Goal: Entertainment & Leisure: Browse casually

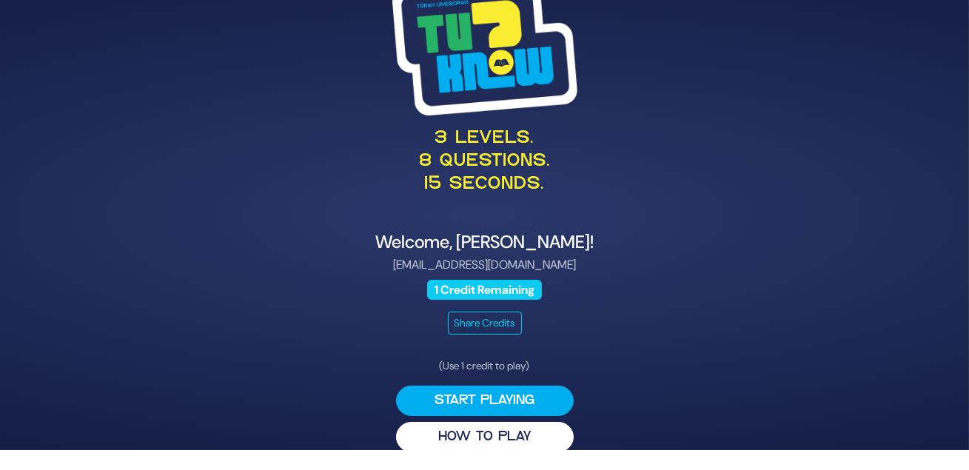
scroll to position [52, 0]
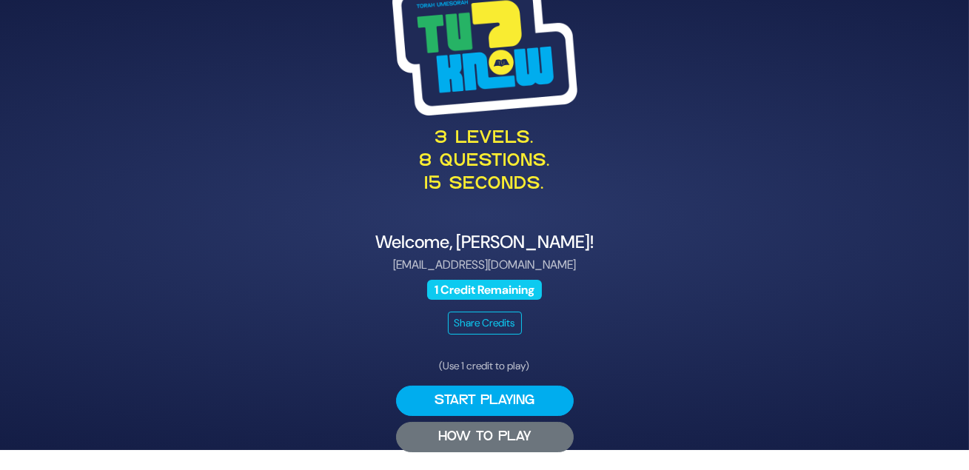
click at [521, 429] on button "HOW TO PLAY" at bounding box center [485, 437] width 178 height 30
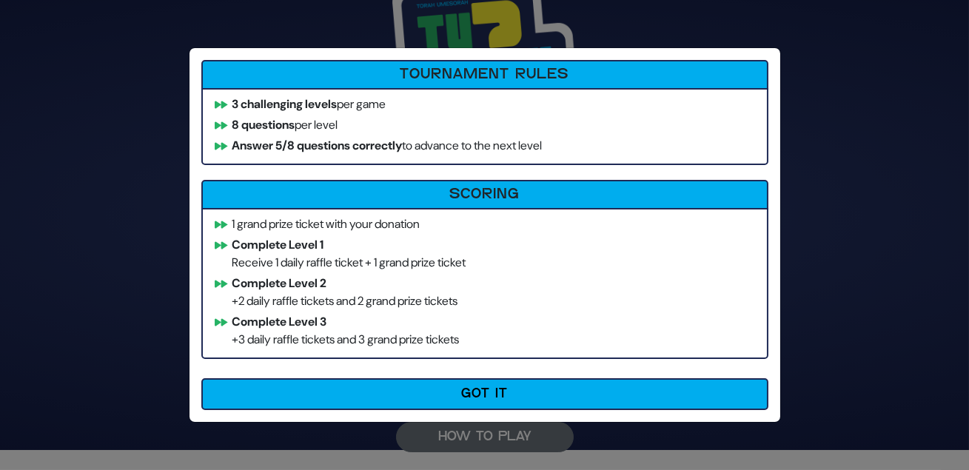
click at [521, 410] on button "Got It" at bounding box center [484, 394] width 567 height 32
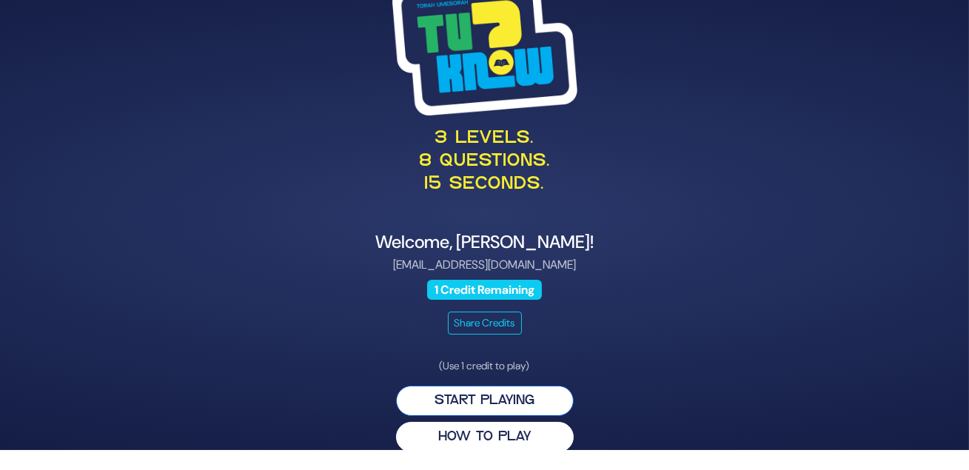
click at [520, 386] on button "Start Playing" at bounding box center [485, 401] width 178 height 30
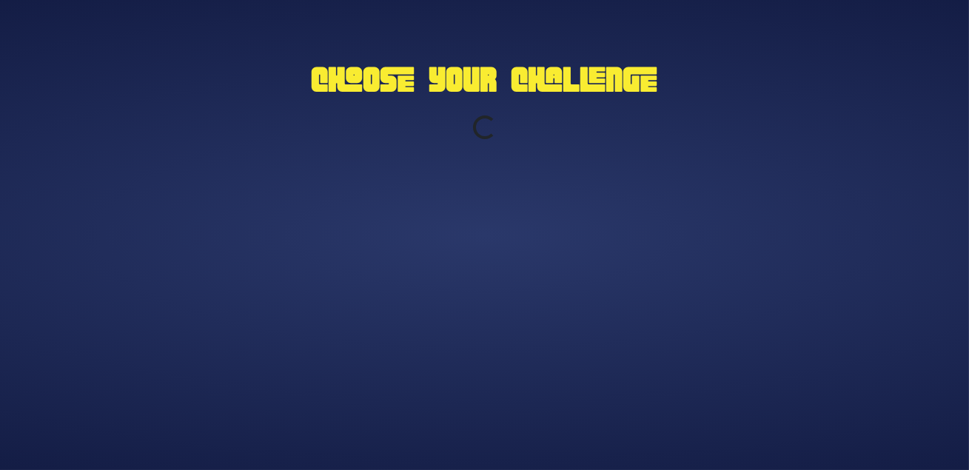
scroll to position [0, 0]
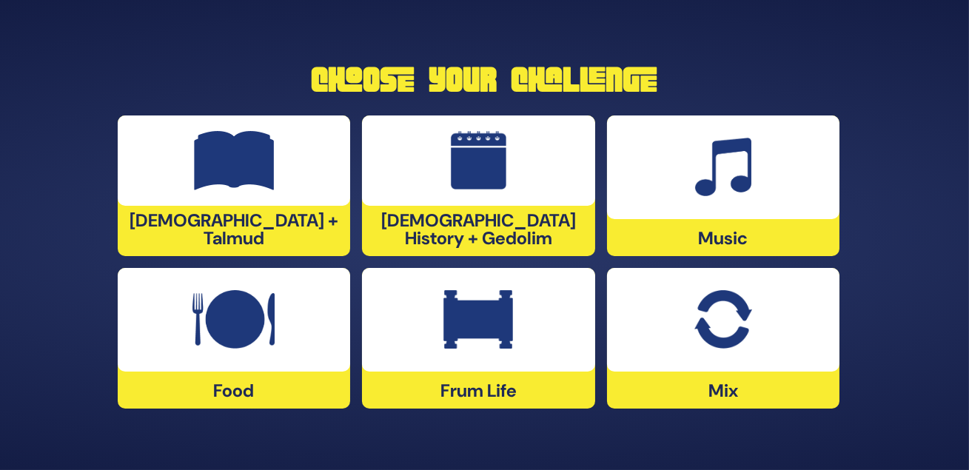
click at [478, 394] on div "Frum Life" at bounding box center [478, 338] width 233 height 141
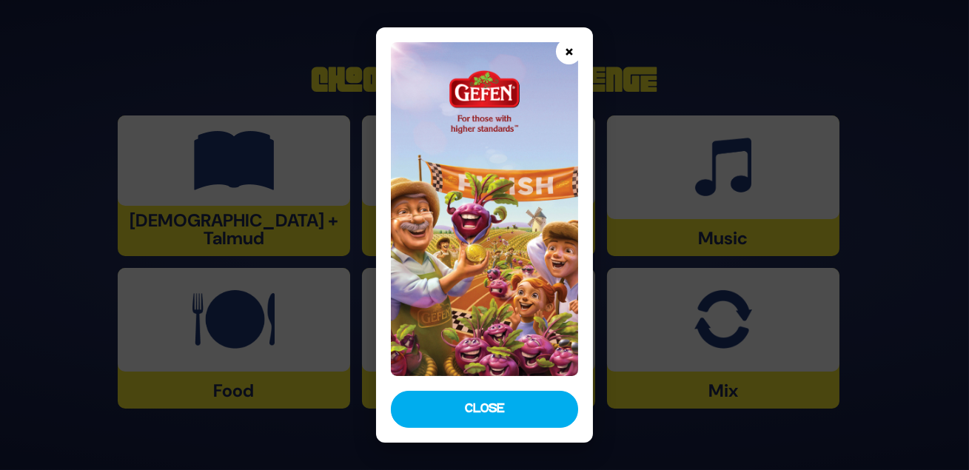
click at [572, 51] on button "×" at bounding box center [569, 51] width 26 height 26
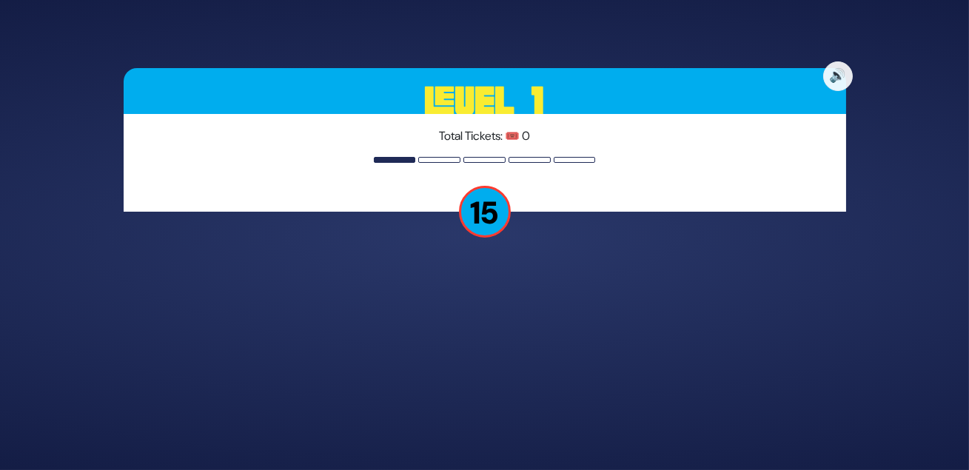
click at [483, 230] on p "15" at bounding box center [485, 212] width 52 height 52
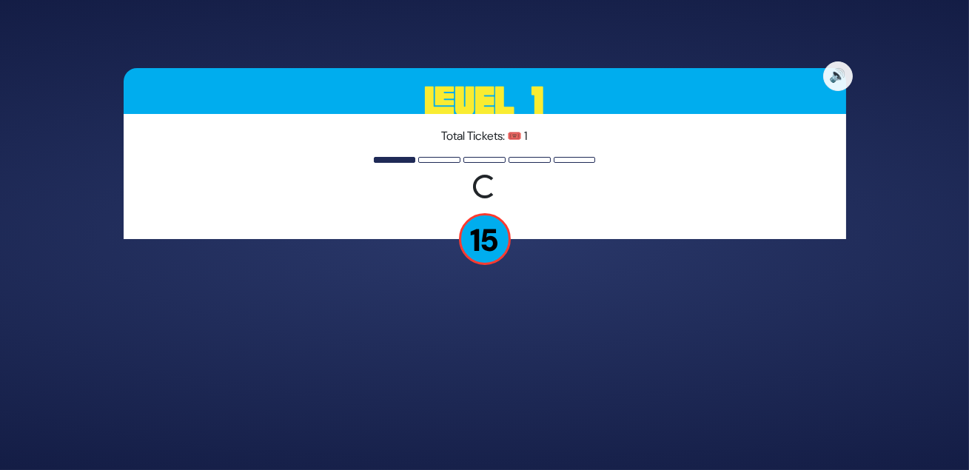
click at [715, 202] on div "Loading question..." at bounding box center [485, 188] width 696 height 27
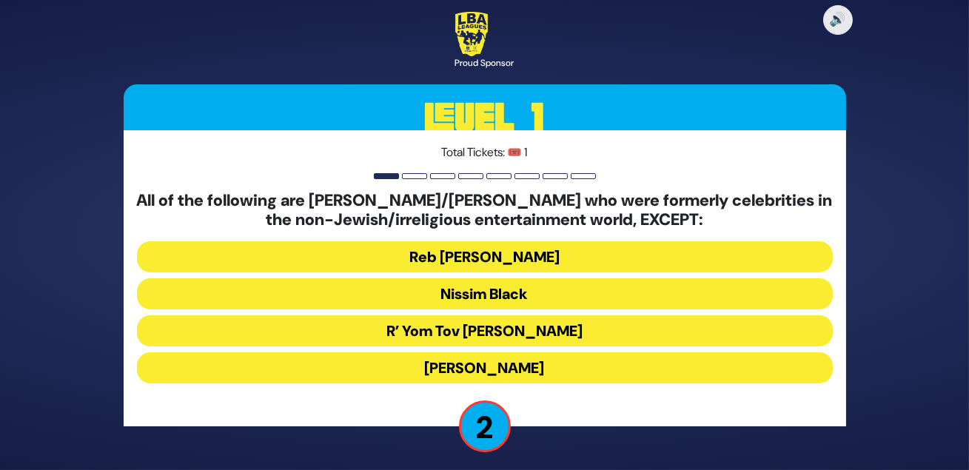
click at [501, 300] on button "Nissim Black" at bounding box center [485, 293] width 696 height 31
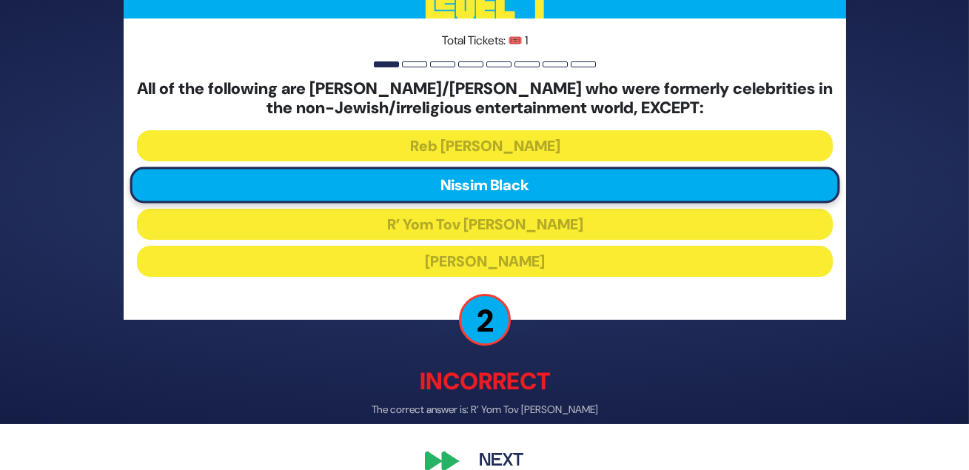
scroll to position [91, 0]
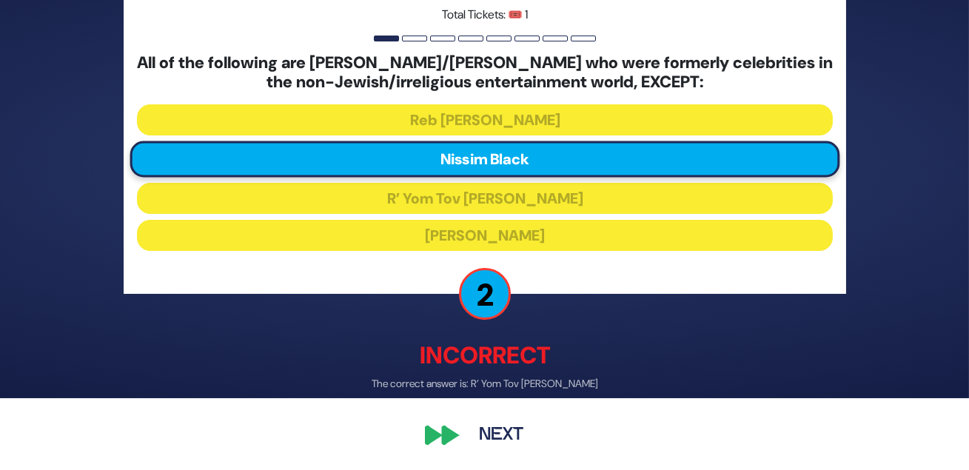
click at [439, 429] on div "🔊 Proud Sponsor Level 1 Total Tickets: 🎟️ 1 All of the following are baalei tes…" at bounding box center [485, 163] width 758 height 614
click at [494, 426] on button "Next" at bounding box center [501, 435] width 86 height 34
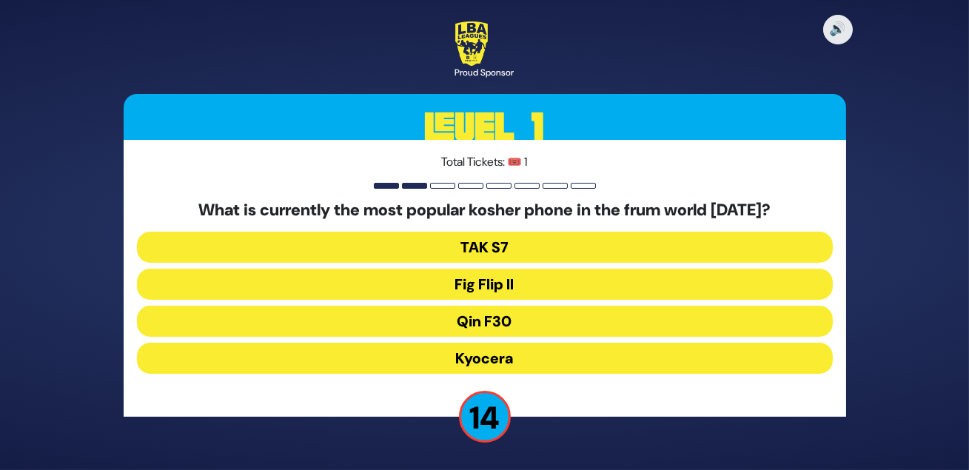
scroll to position [11, 0]
click at [492, 276] on button "Fig Flip II" at bounding box center [485, 284] width 696 height 31
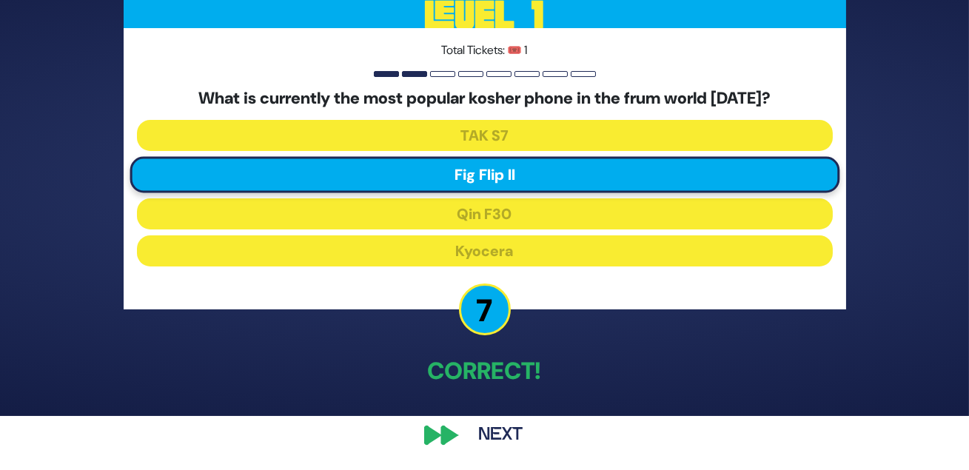
scroll to position [62, 0]
click at [488, 433] on button "Next" at bounding box center [501, 435] width 86 height 34
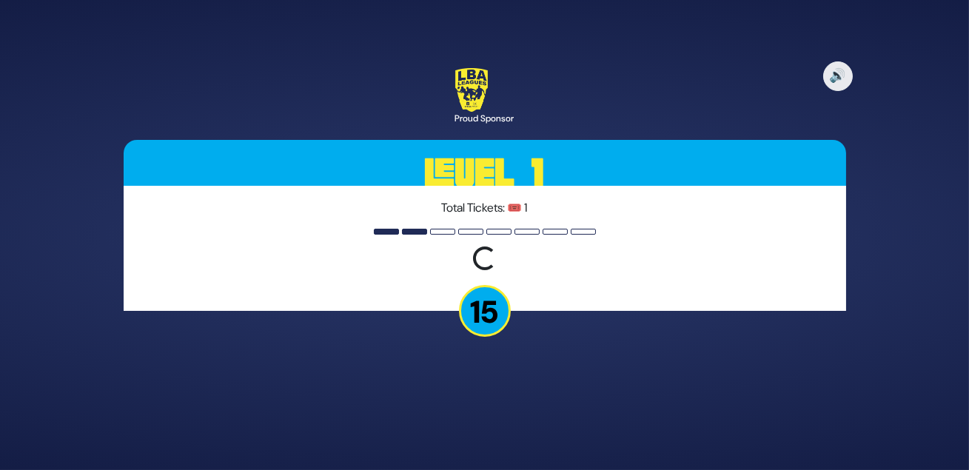
scroll to position [0, 0]
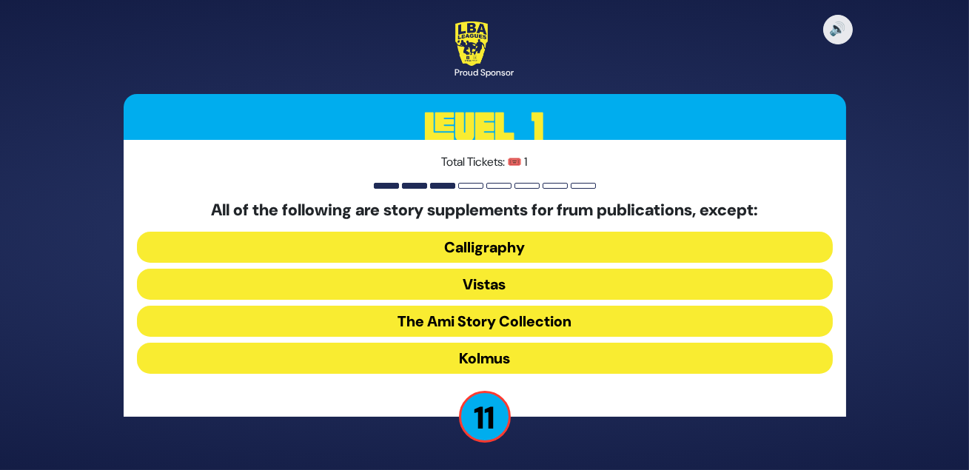
click at [513, 366] on button "Kolmus" at bounding box center [485, 358] width 696 height 31
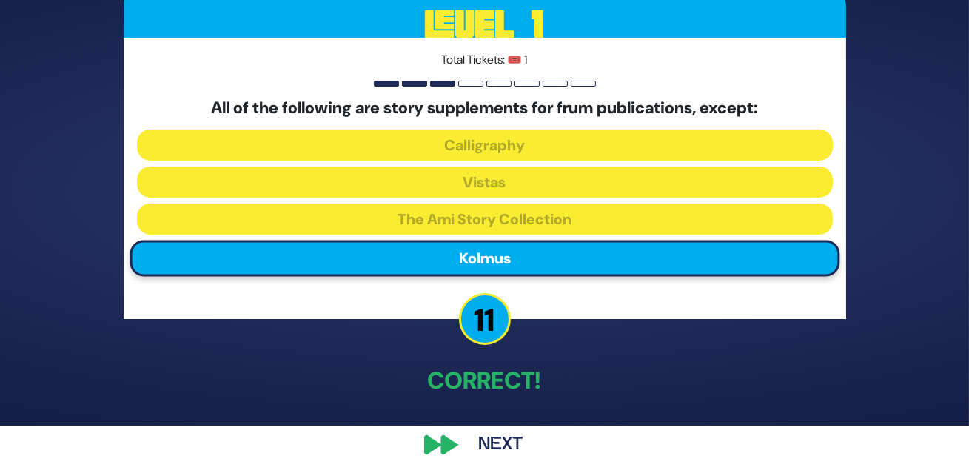
scroll to position [72, 0]
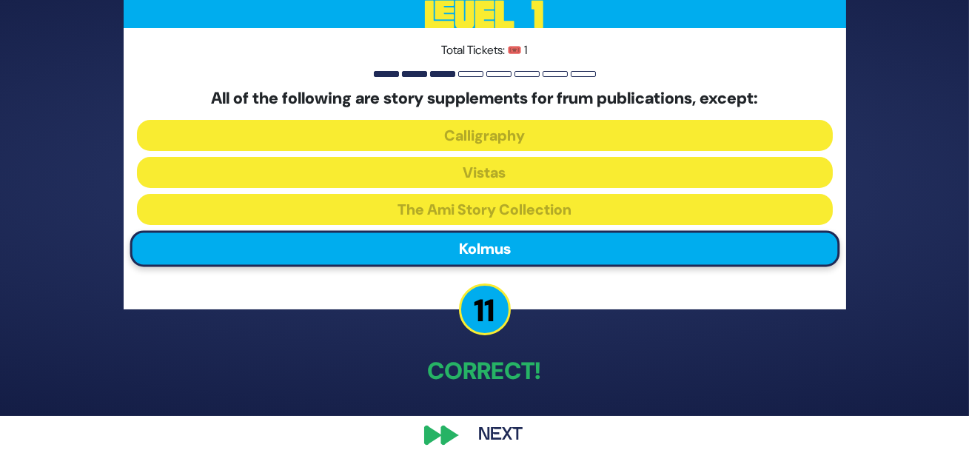
click at [445, 427] on div "🔊 Proud Sponsor Level 1 Total Tickets: 🎟️ 1 All of the following are story supp…" at bounding box center [485, 181] width 758 height 578
click at [483, 427] on button "Next" at bounding box center [501, 435] width 86 height 34
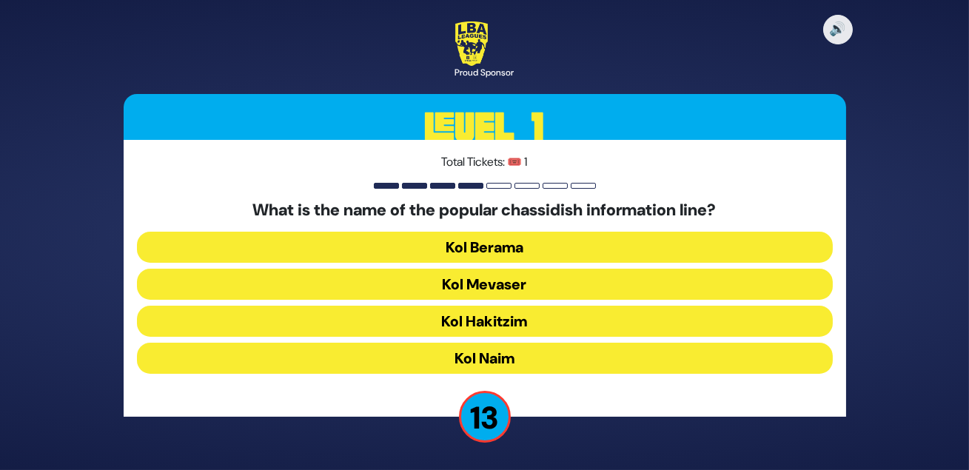
scroll to position [11, 0]
click at [506, 280] on button "Kol Mevaser" at bounding box center [485, 284] width 696 height 31
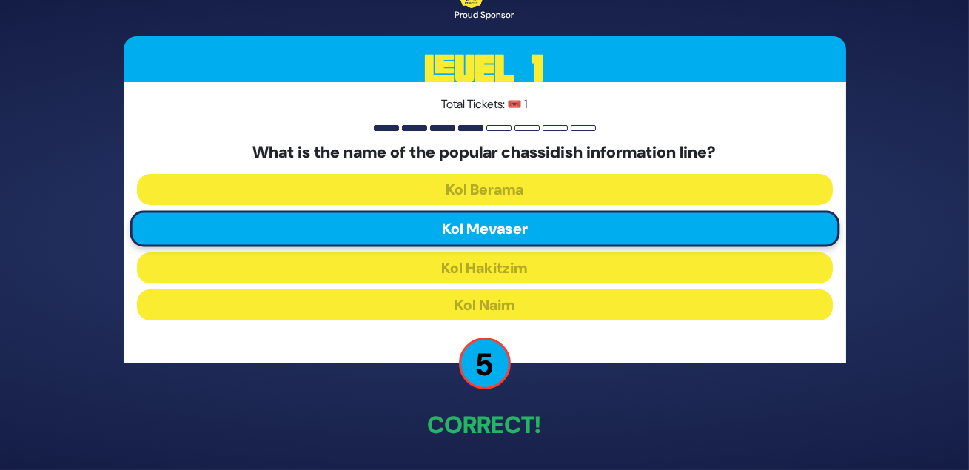
scroll to position [72, 0]
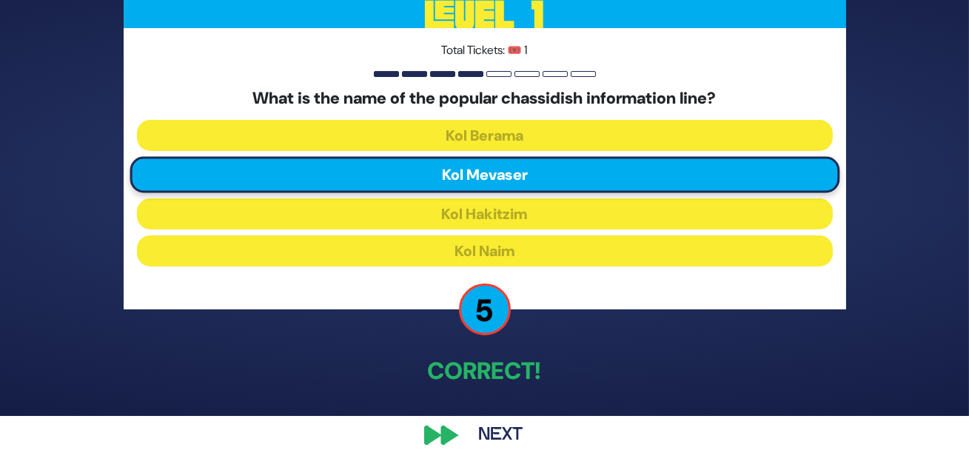
click at [452, 423] on div "🔊 Proud Sponsor Level 1 Total Tickets: 🎟️ 1 What is the name of the popular cha…" at bounding box center [485, 181] width 758 height 578
click at [488, 423] on button "Next" at bounding box center [501, 435] width 86 height 34
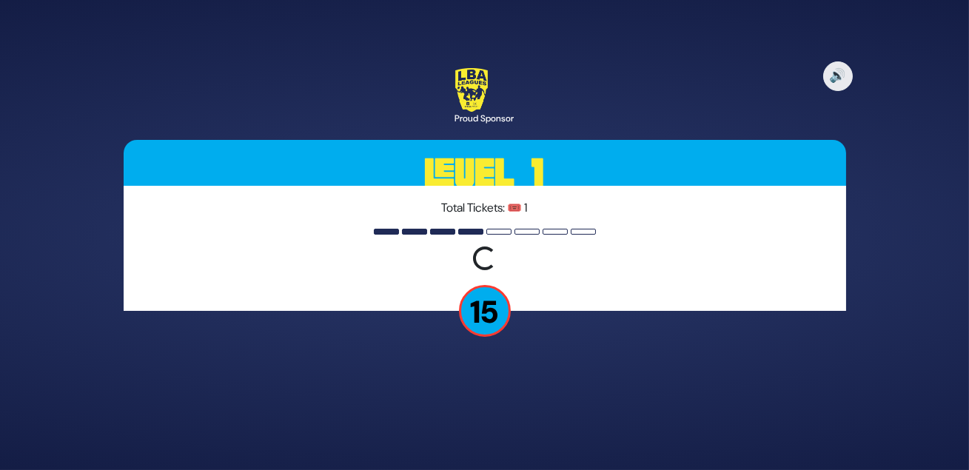
scroll to position [0, 0]
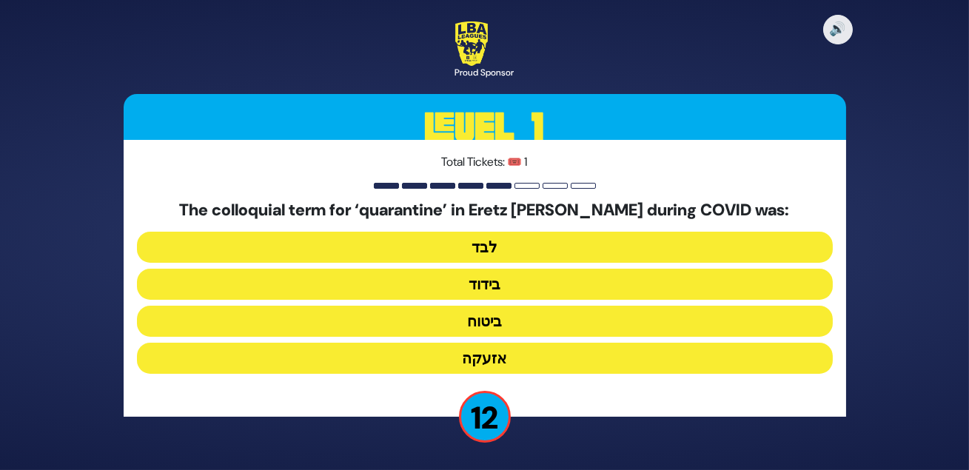
click at [496, 286] on button "בידוד" at bounding box center [485, 284] width 696 height 31
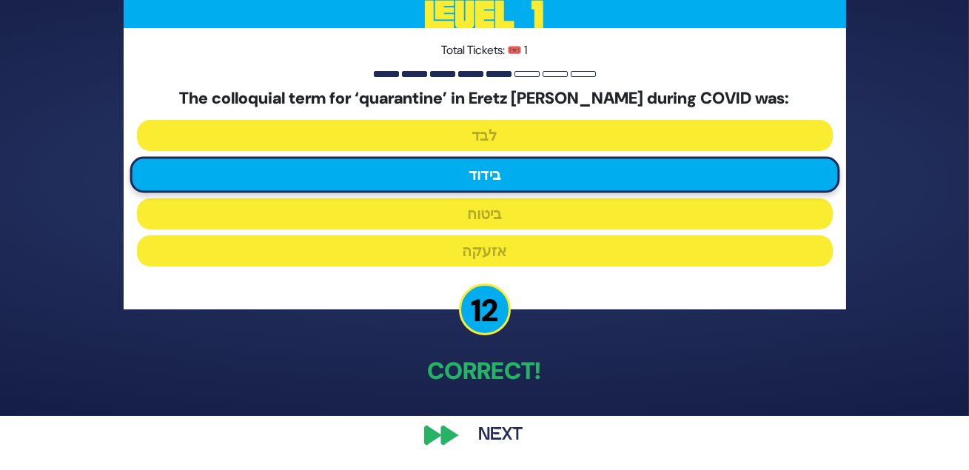
scroll to position [72, 0]
click at [496, 424] on button "Next" at bounding box center [501, 435] width 86 height 34
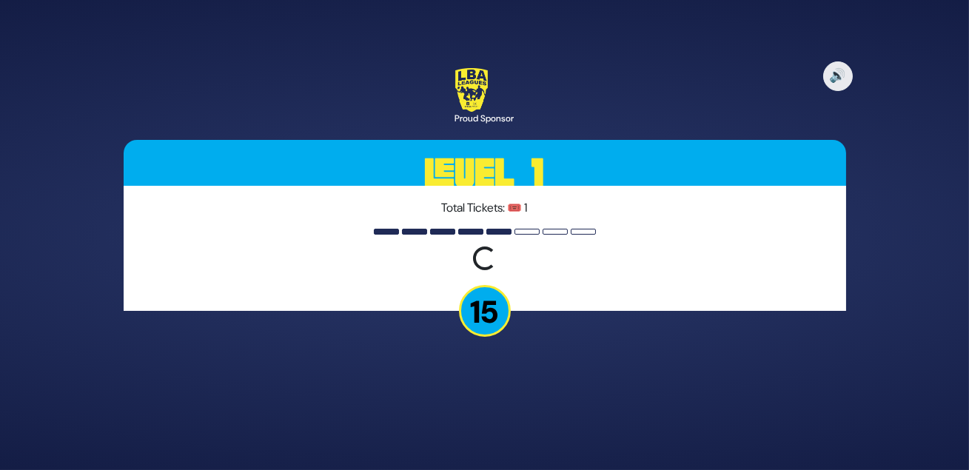
scroll to position [0, 0]
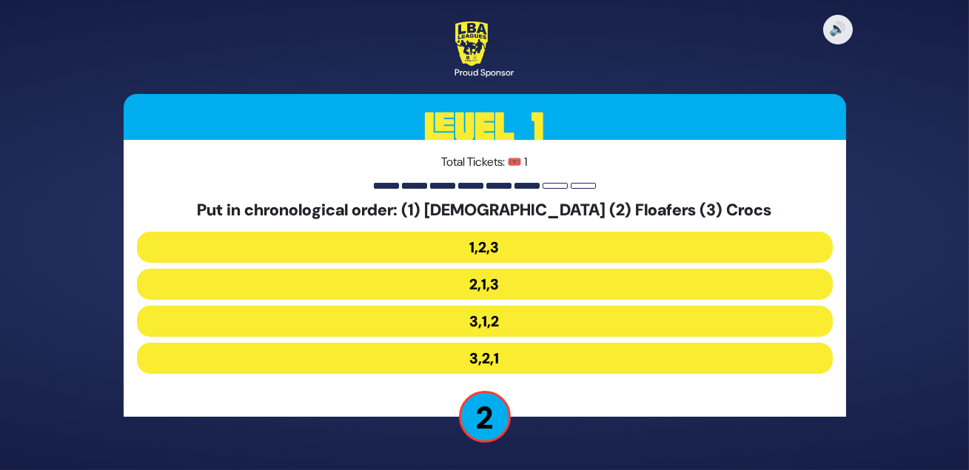
click at [494, 360] on button "3,2,1" at bounding box center [485, 358] width 696 height 31
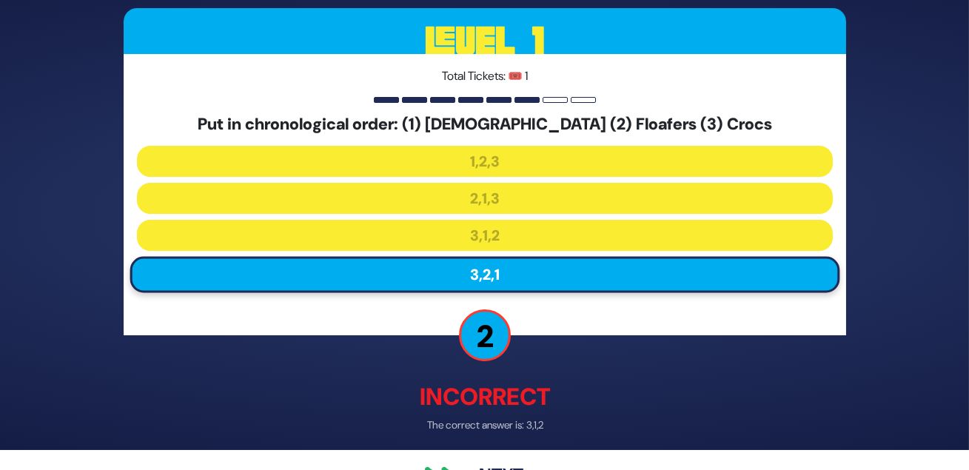
scroll to position [81, 0]
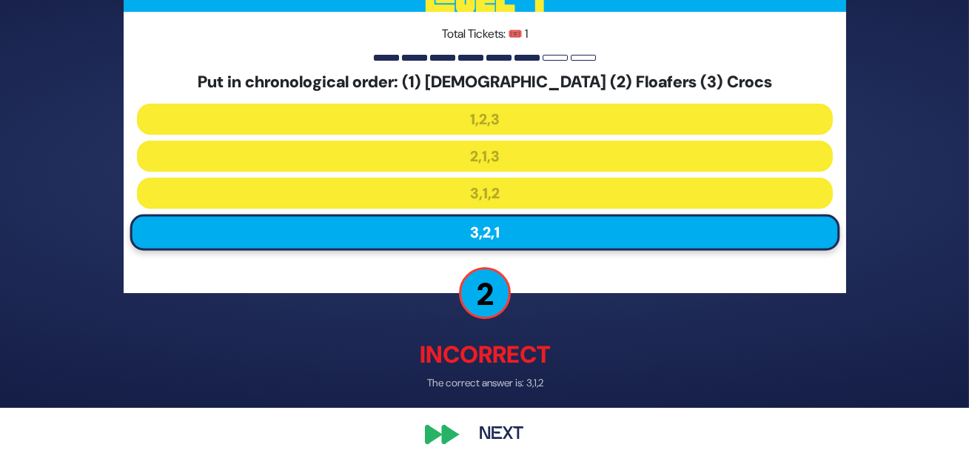
click at [508, 423] on button "Next" at bounding box center [501, 435] width 86 height 34
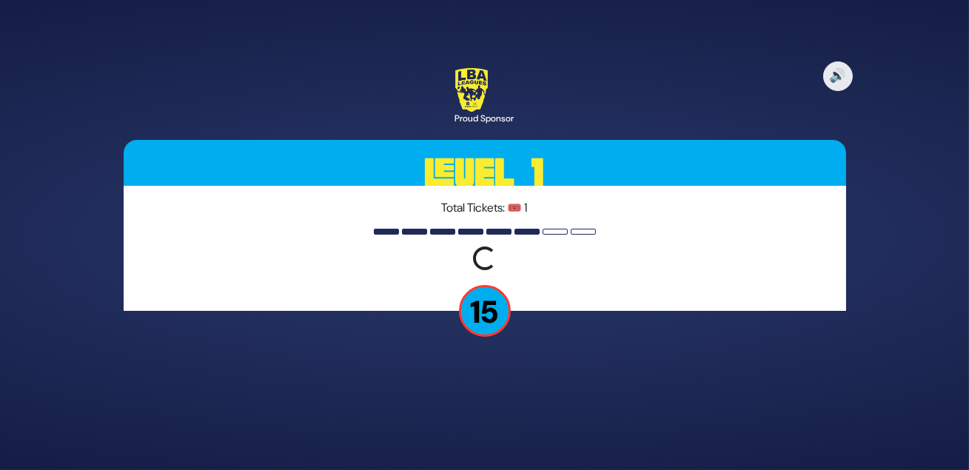
scroll to position [0, 0]
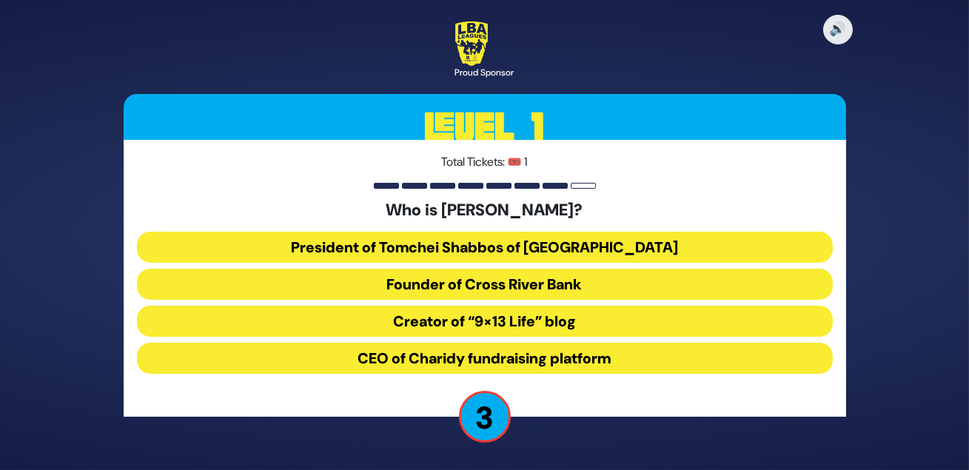
click at [559, 369] on button "CEO of Charidy fundraising platform" at bounding box center [485, 358] width 696 height 31
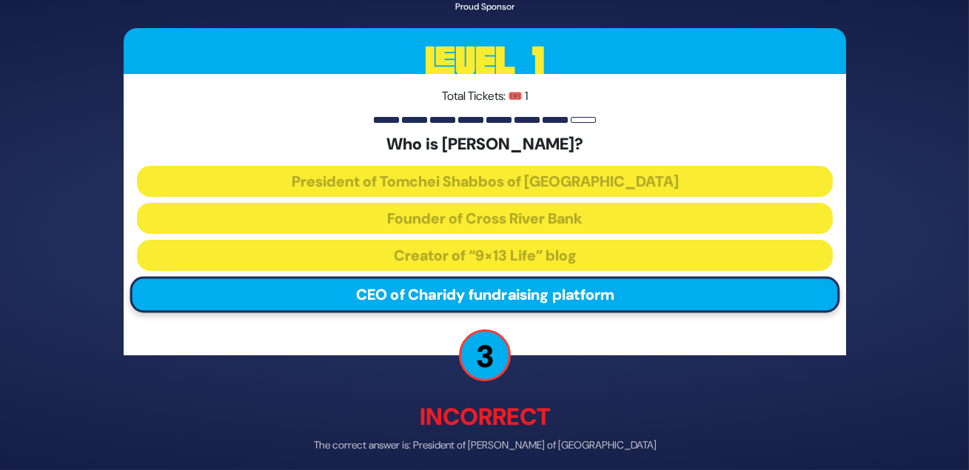
scroll to position [81, 0]
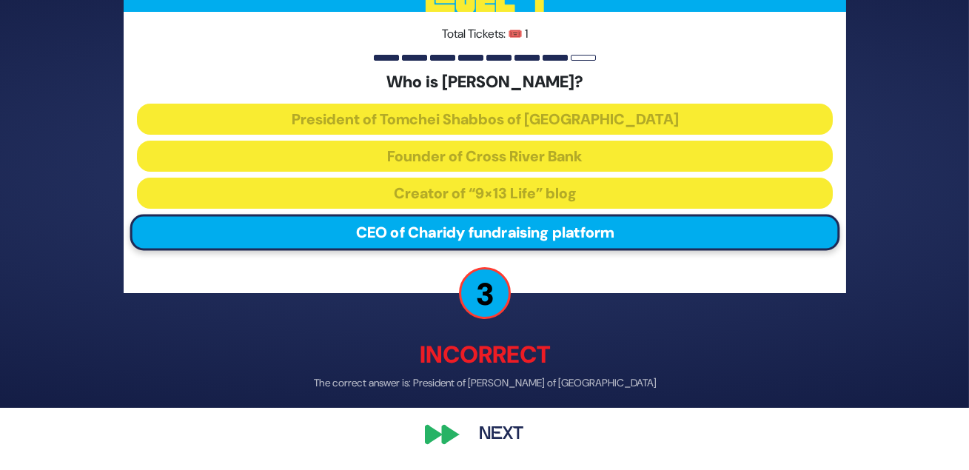
click at [491, 426] on button "Next" at bounding box center [501, 435] width 86 height 34
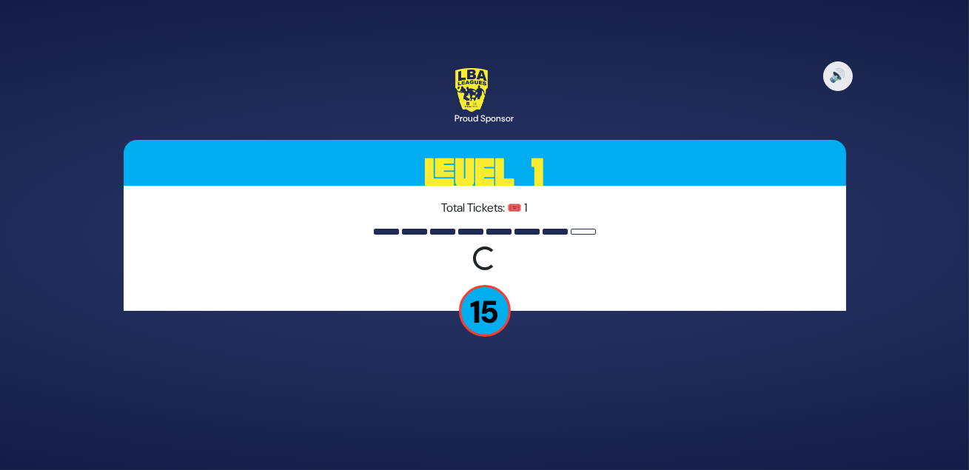
scroll to position [0, 0]
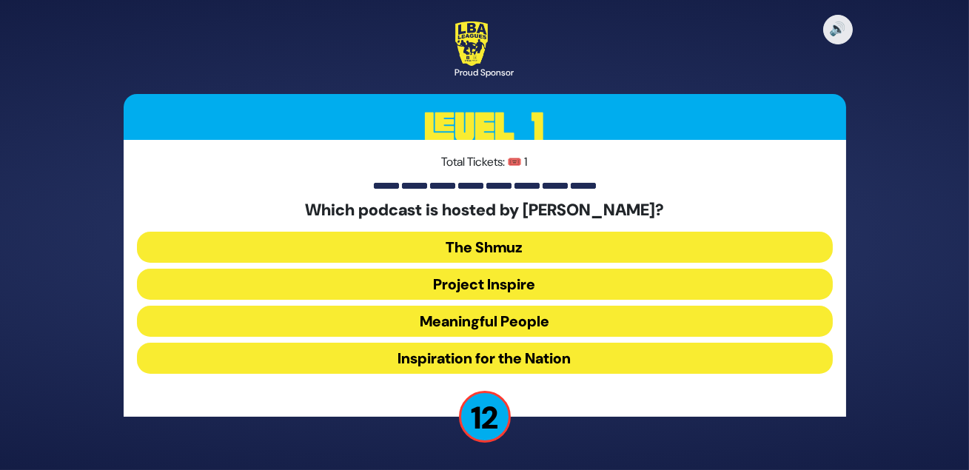
click at [527, 323] on button "Meaningful People" at bounding box center [485, 321] width 696 height 31
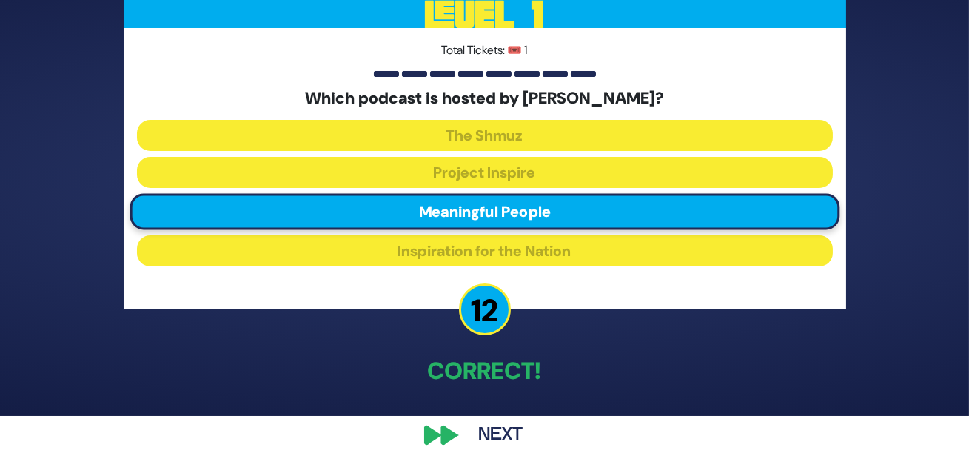
scroll to position [72, 0]
click at [490, 423] on button "Next" at bounding box center [501, 435] width 86 height 34
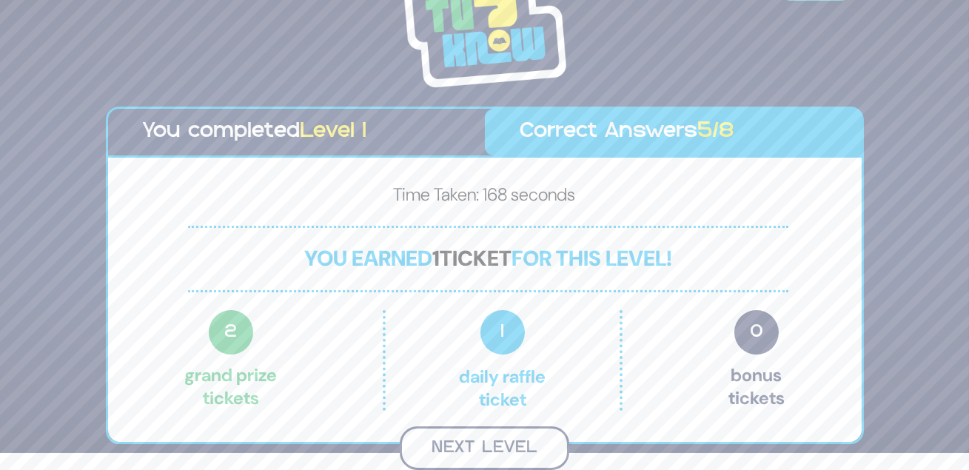
scroll to position [25, 0]
click at [497, 444] on button "Next Level" at bounding box center [484, 448] width 169 height 44
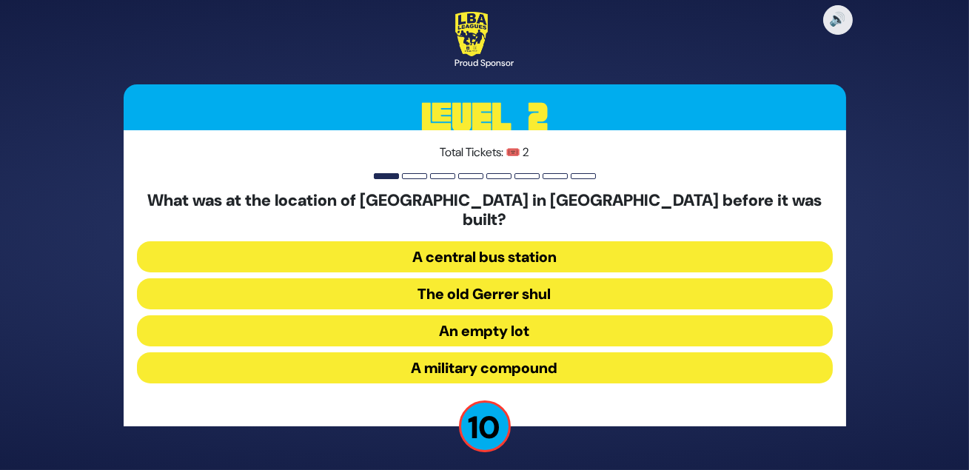
click at [554, 363] on button "A military compound" at bounding box center [485, 367] width 696 height 31
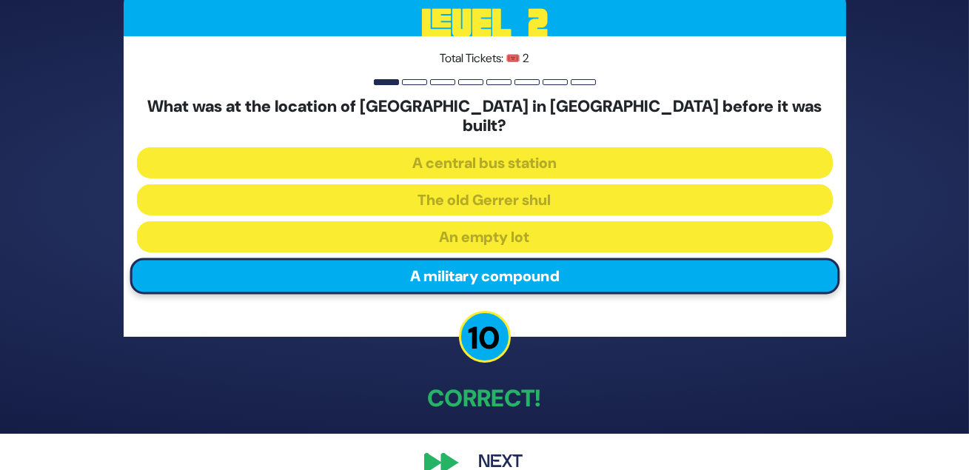
scroll to position [39, 0]
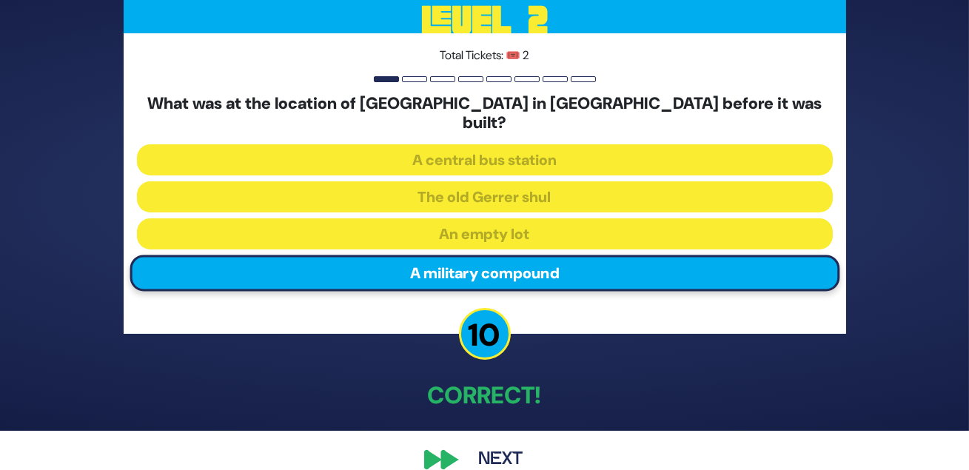
click at [500, 460] on button "Next" at bounding box center [501, 460] width 86 height 34
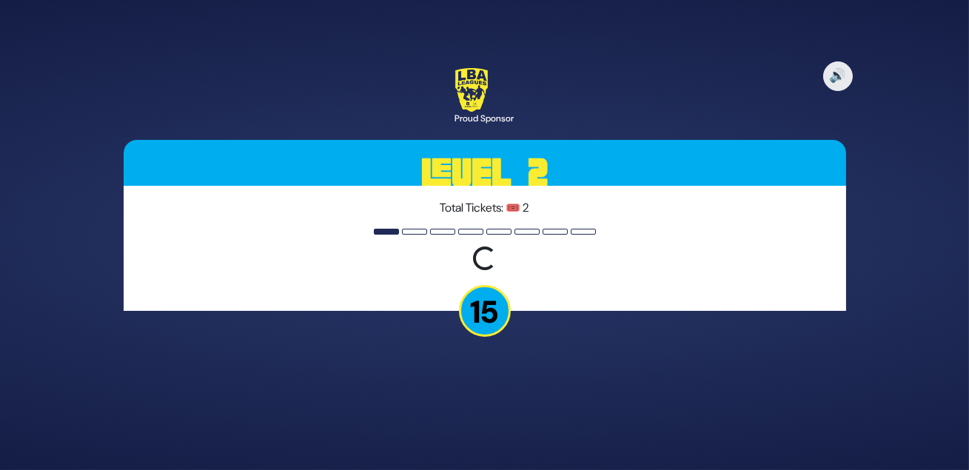
scroll to position [0, 0]
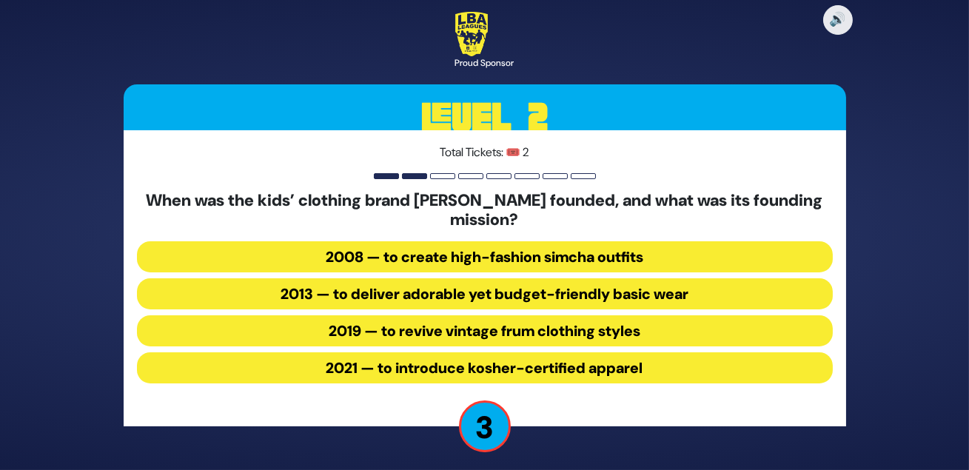
click at [506, 372] on button "2021 — to introduce kosher-certified apparel" at bounding box center [485, 367] width 696 height 31
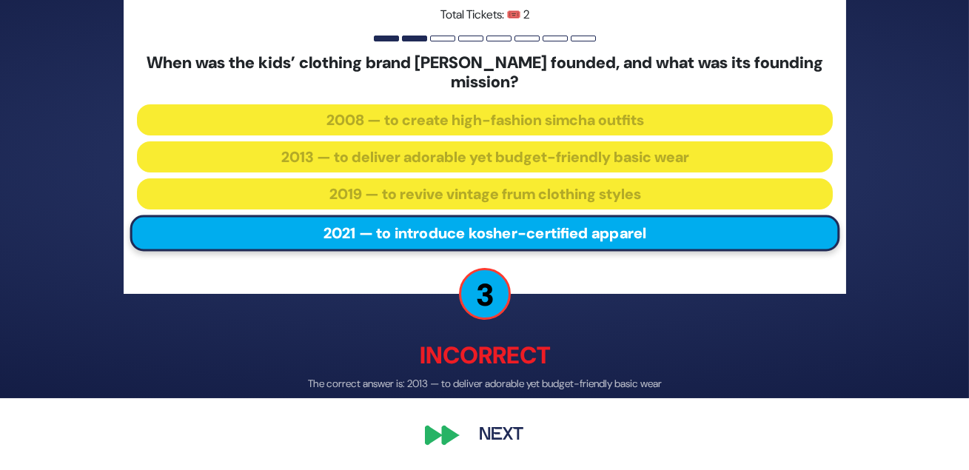
scroll to position [91, 0]
click at [489, 429] on button "Next" at bounding box center [501, 435] width 86 height 34
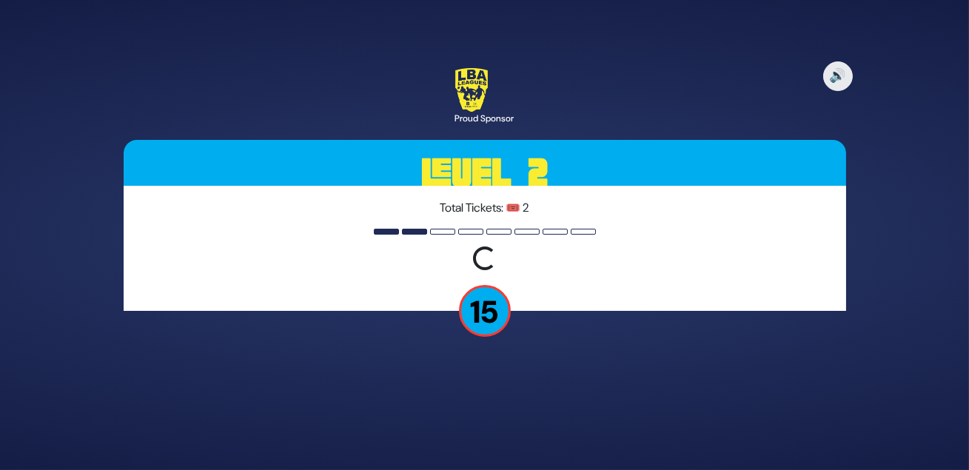
scroll to position [0, 0]
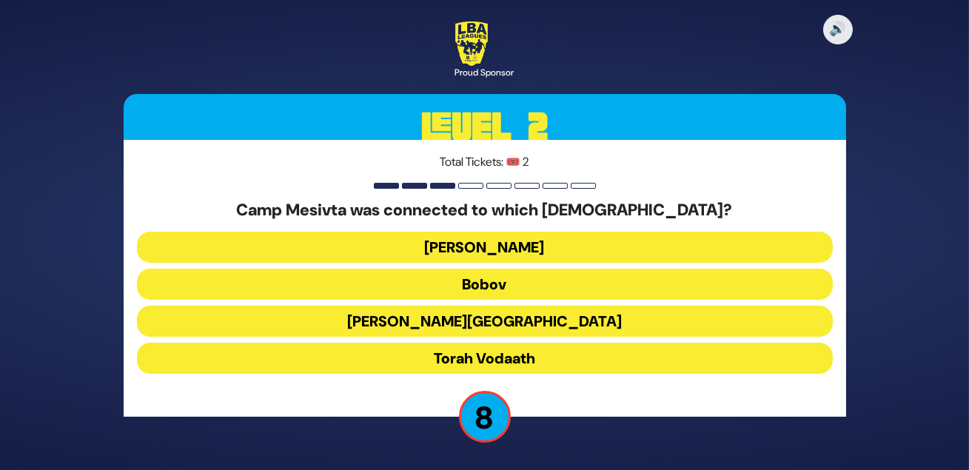
click at [519, 367] on button "Torah Vodaath" at bounding box center [485, 358] width 696 height 31
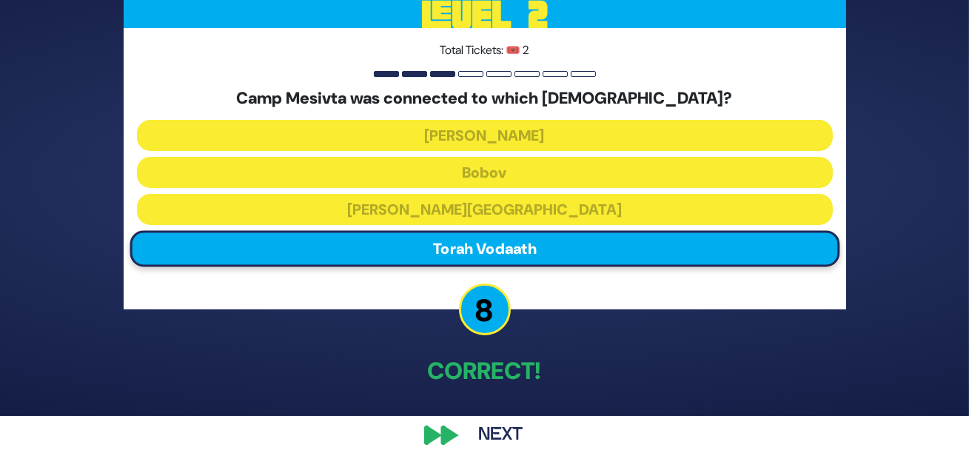
scroll to position [72, 0]
click at [505, 424] on button "Next" at bounding box center [501, 435] width 86 height 34
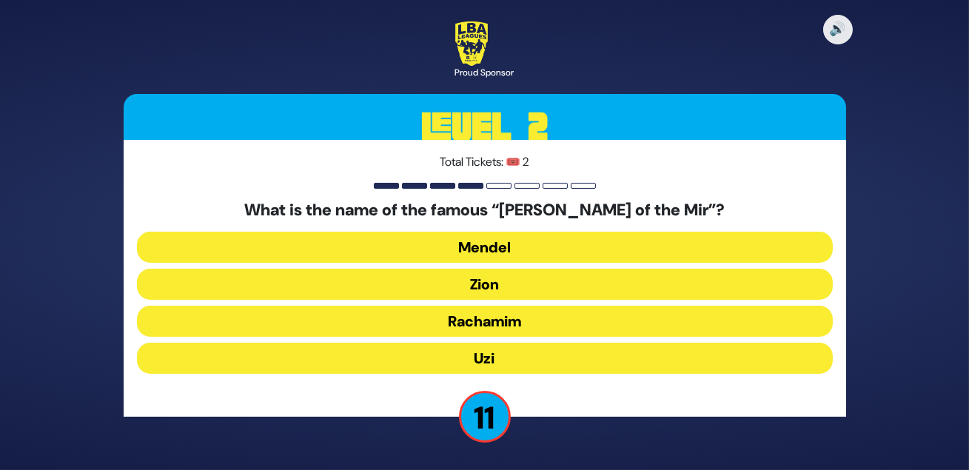
click at [483, 286] on button "Zion" at bounding box center [485, 284] width 696 height 31
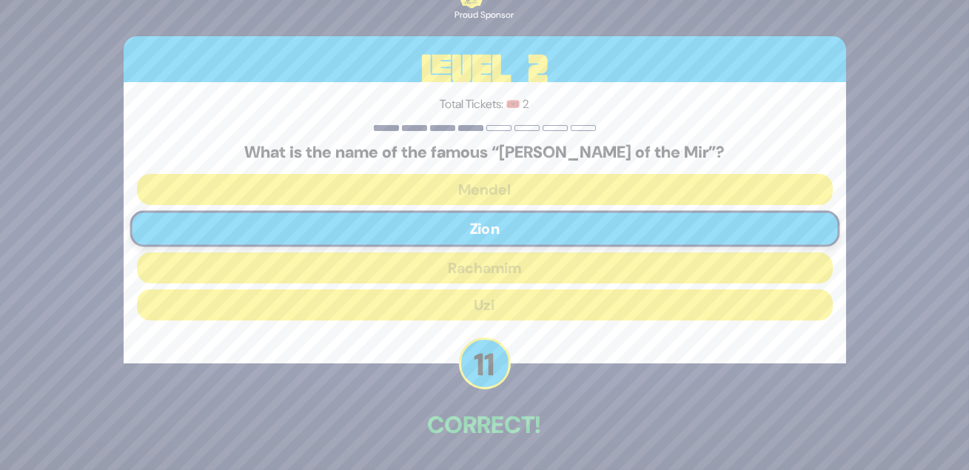
scroll to position [72, 0]
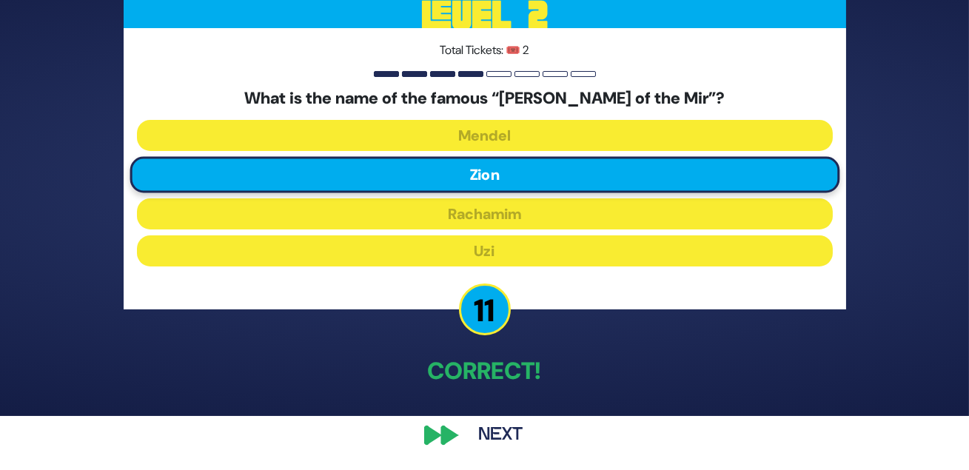
click at [506, 428] on button "Next" at bounding box center [501, 435] width 86 height 34
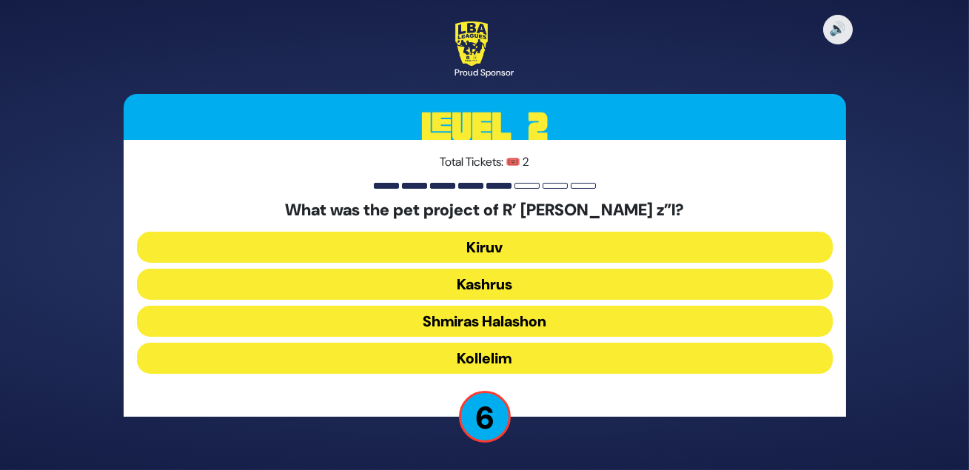
click at [485, 254] on button "Kiruv" at bounding box center [485, 247] width 696 height 31
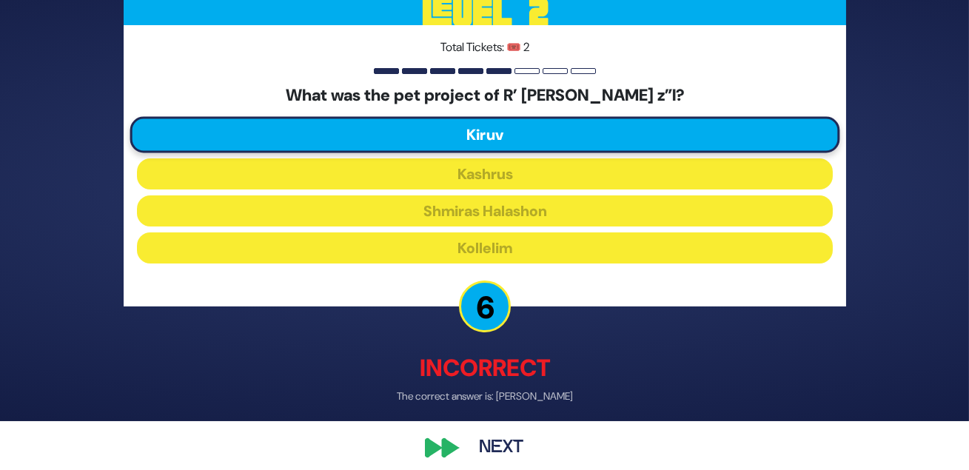
scroll to position [81, 0]
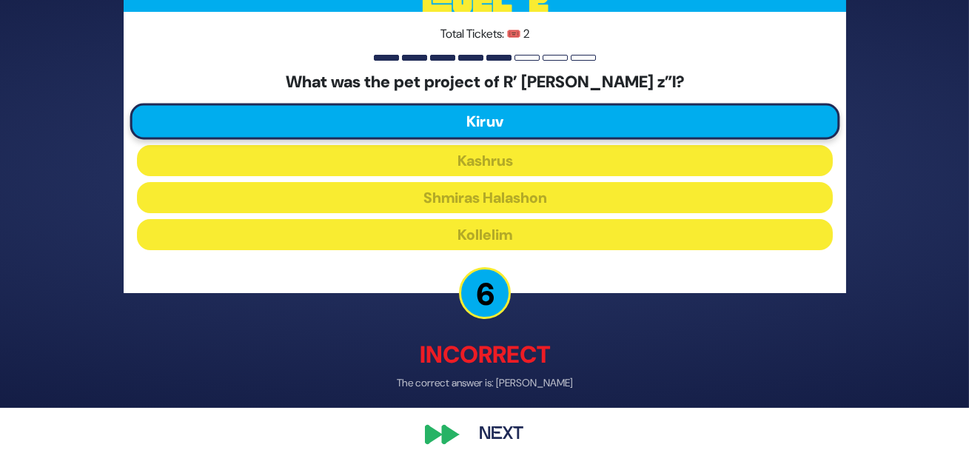
click at [505, 425] on button "Next" at bounding box center [501, 435] width 86 height 34
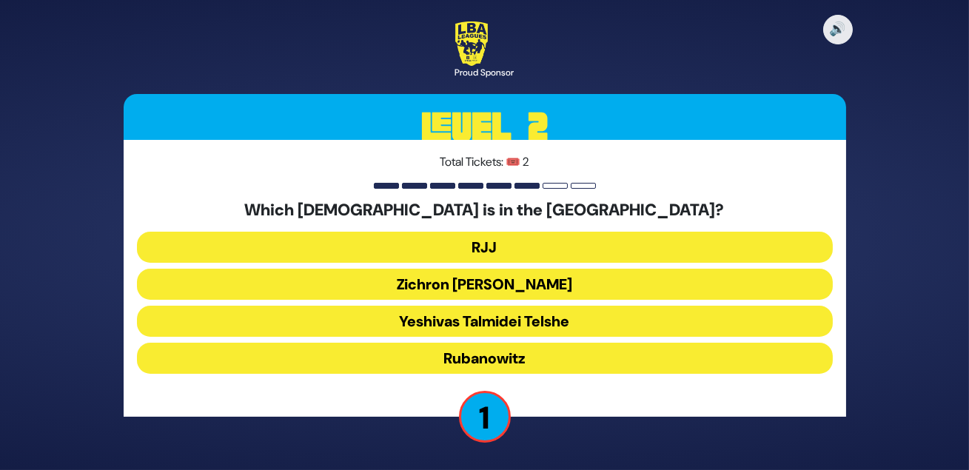
click at [474, 288] on button "Zichron [PERSON_NAME]" at bounding box center [485, 284] width 696 height 31
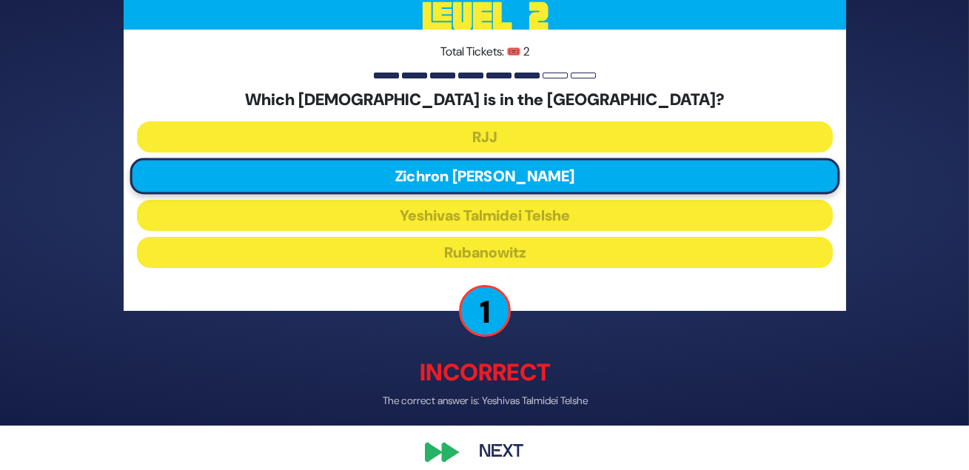
scroll to position [81, 0]
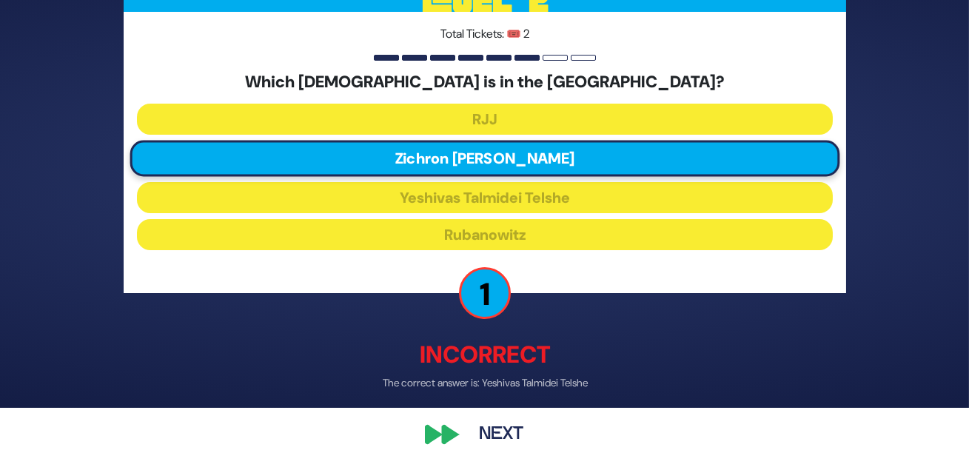
click at [497, 426] on button "Next" at bounding box center [501, 435] width 86 height 34
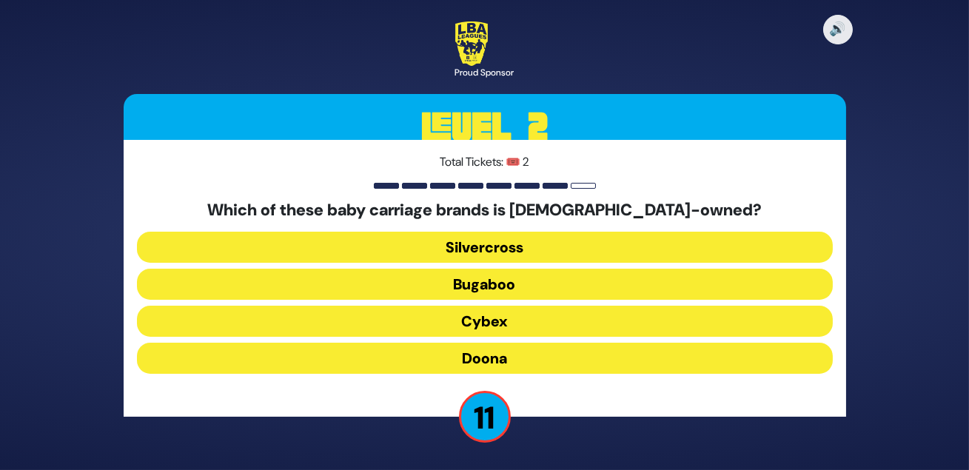
click at [492, 357] on button "Doona" at bounding box center [485, 358] width 696 height 31
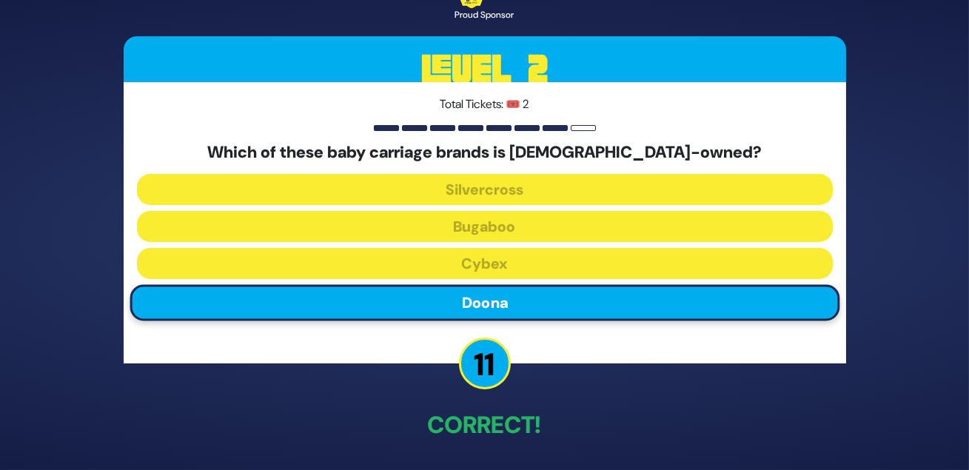
scroll to position [72, 0]
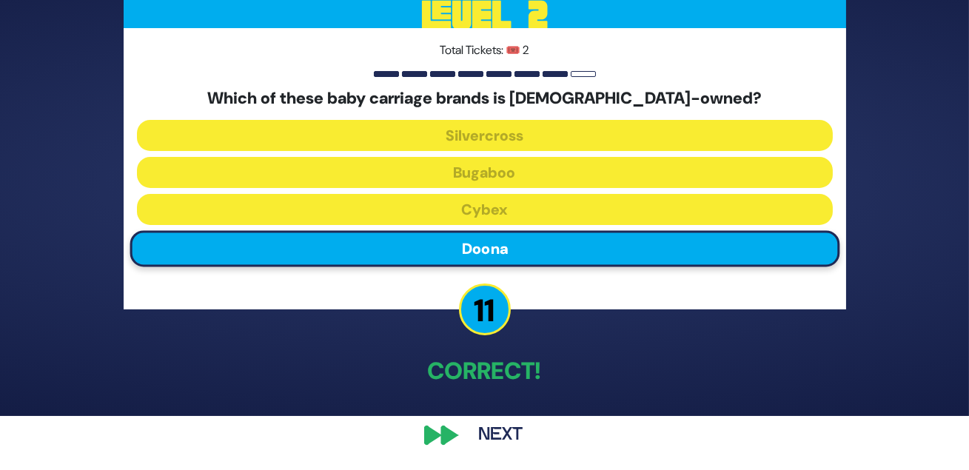
click at [504, 429] on button "Next" at bounding box center [501, 435] width 86 height 34
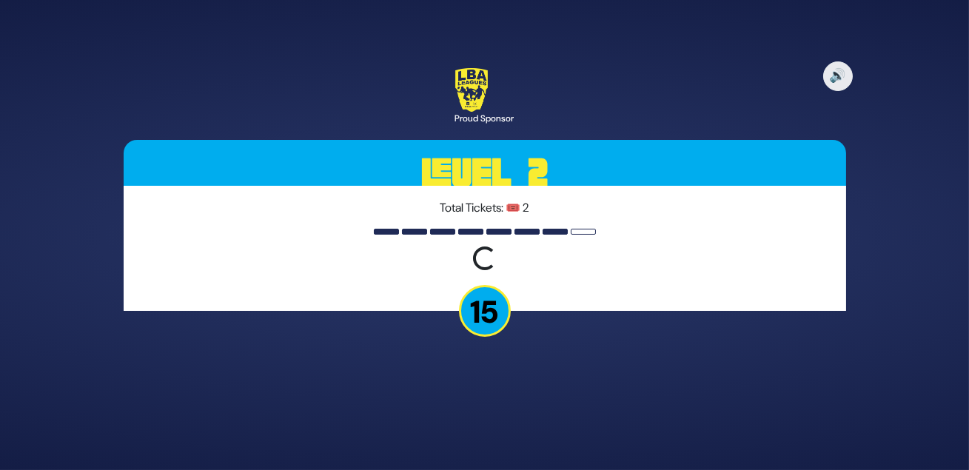
scroll to position [0, 0]
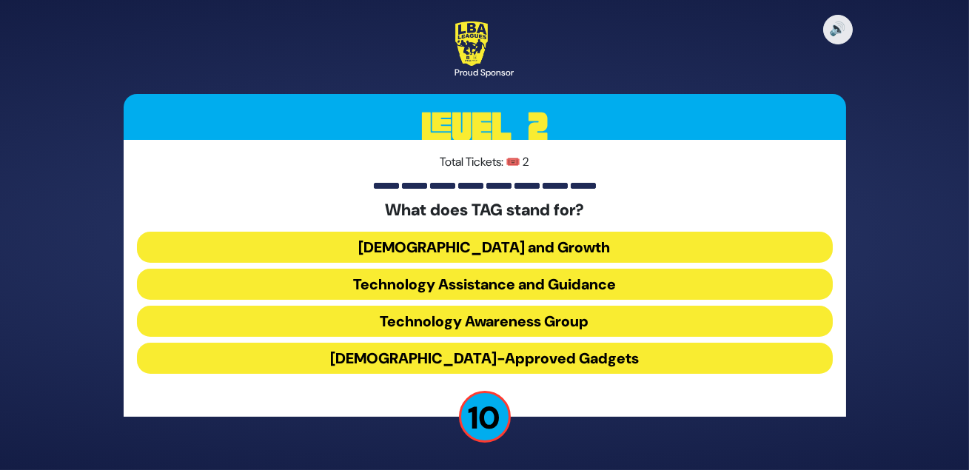
click at [537, 326] on button "Technology Awareness Group" at bounding box center [485, 321] width 696 height 31
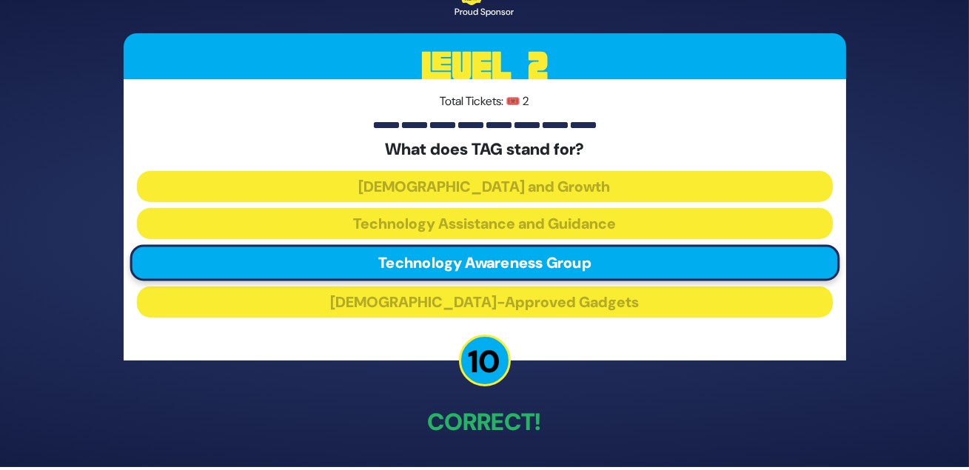
scroll to position [72, 0]
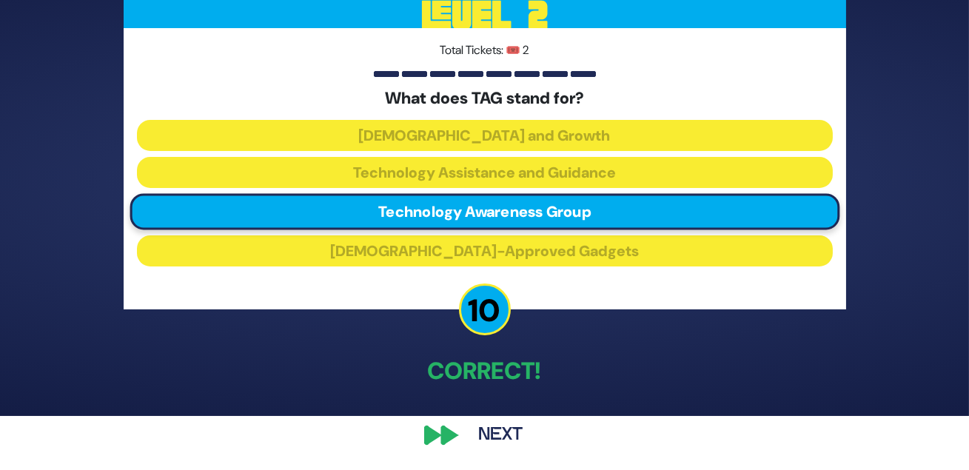
click at [500, 426] on button "Next" at bounding box center [501, 435] width 86 height 34
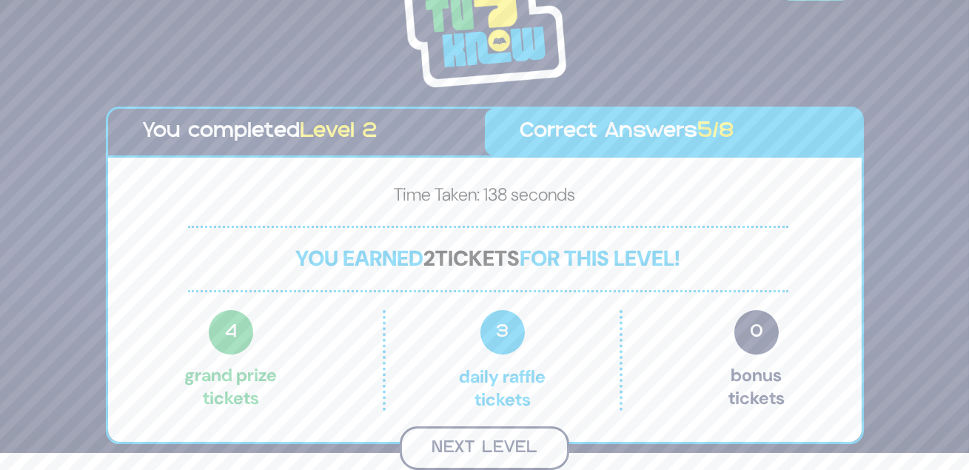
scroll to position [25, 0]
click at [468, 449] on button "Next Level" at bounding box center [484, 448] width 169 height 44
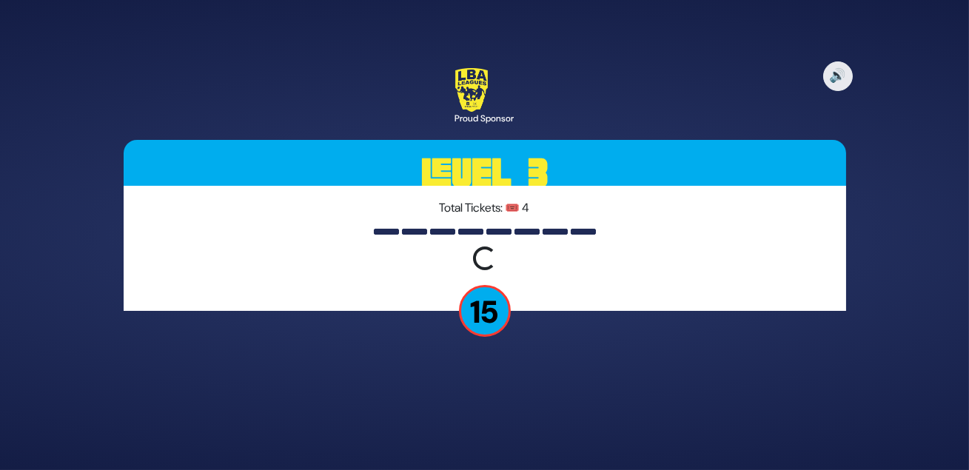
scroll to position [0, 0]
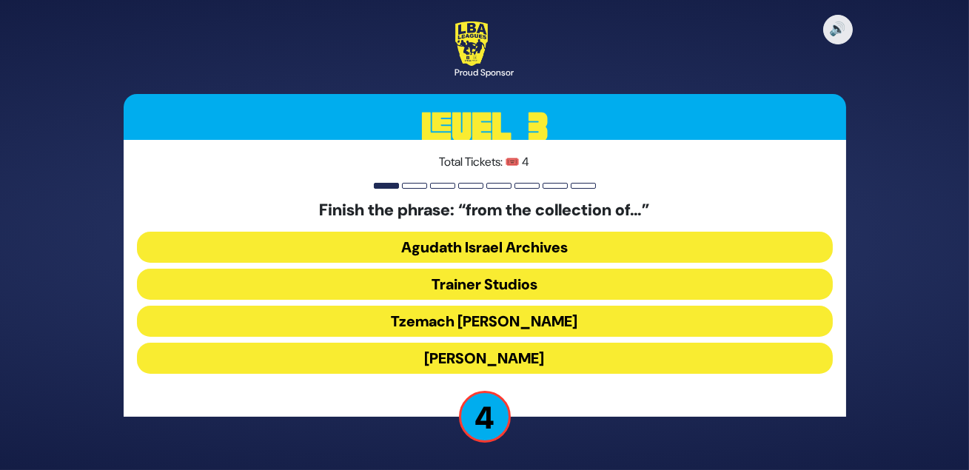
click at [486, 333] on button "Tzemach [PERSON_NAME]" at bounding box center [485, 321] width 696 height 31
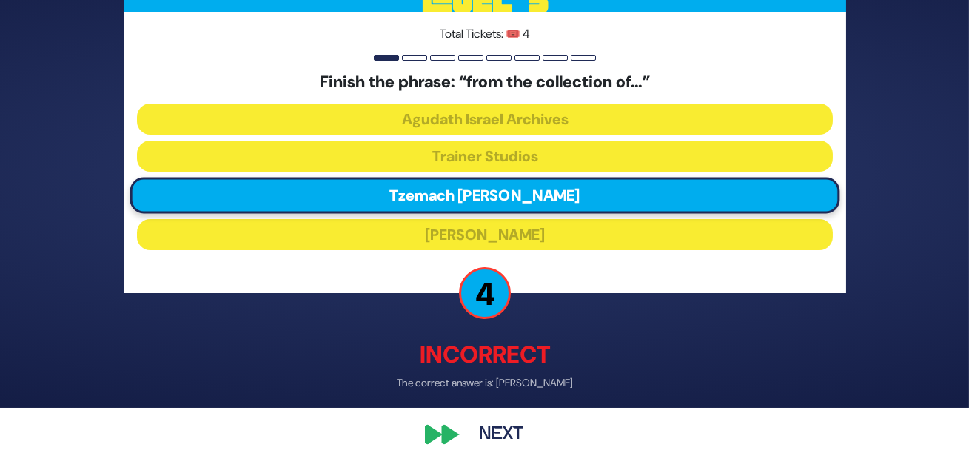
scroll to position [81, 0]
click at [503, 426] on button "Next" at bounding box center [501, 435] width 86 height 34
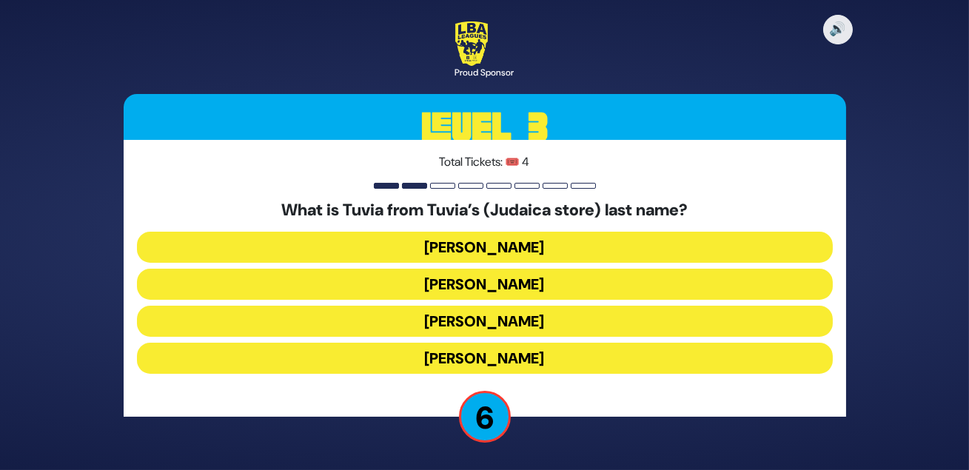
click at [506, 357] on button "[PERSON_NAME]" at bounding box center [485, 358] width 696 height 31
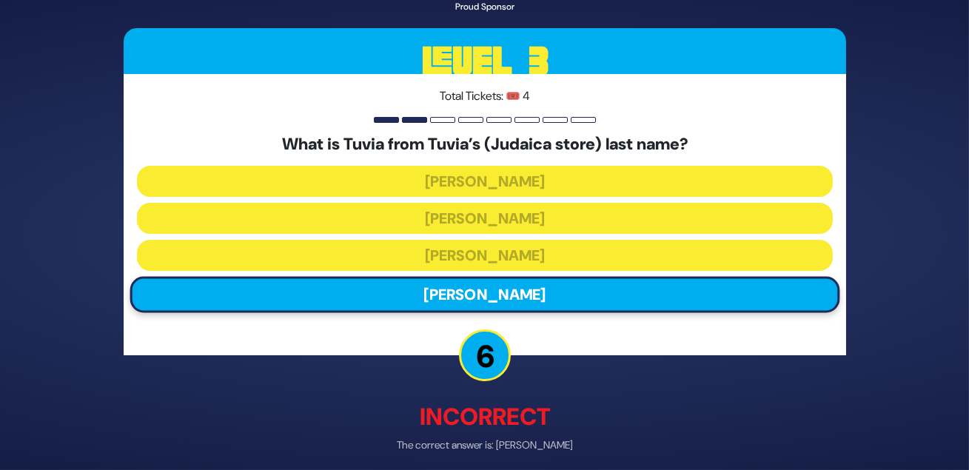
scroll to position [81, 0]
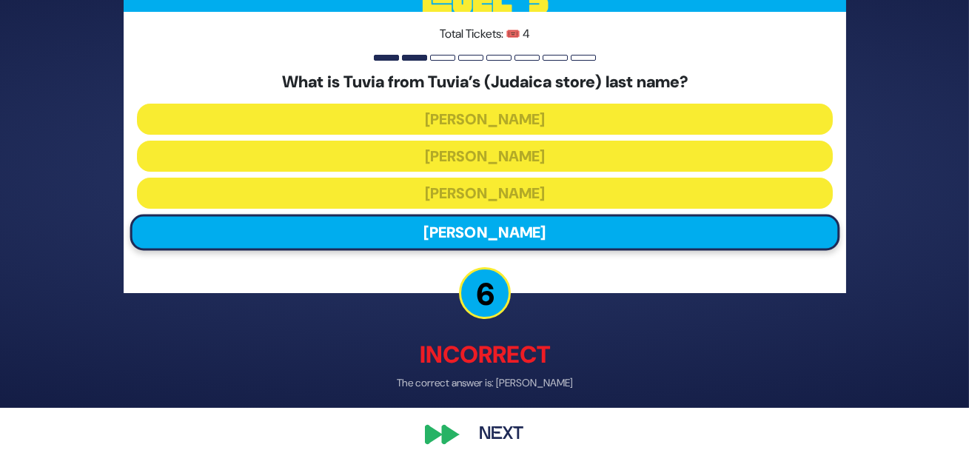
click at [489, 428] on button "Next" at bounding box center [501, 435] width 86 height 34
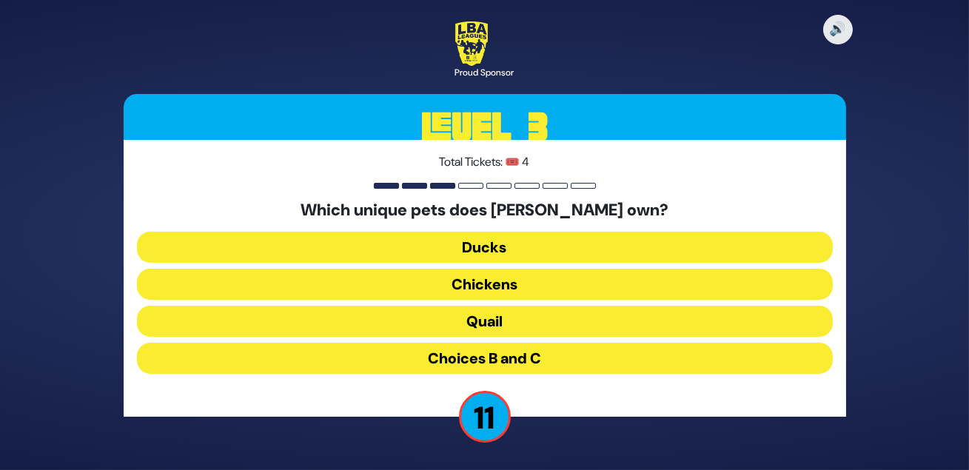
click at [508, 325] on button "Quail" at bounding box center [485, 321] width 696 height 31
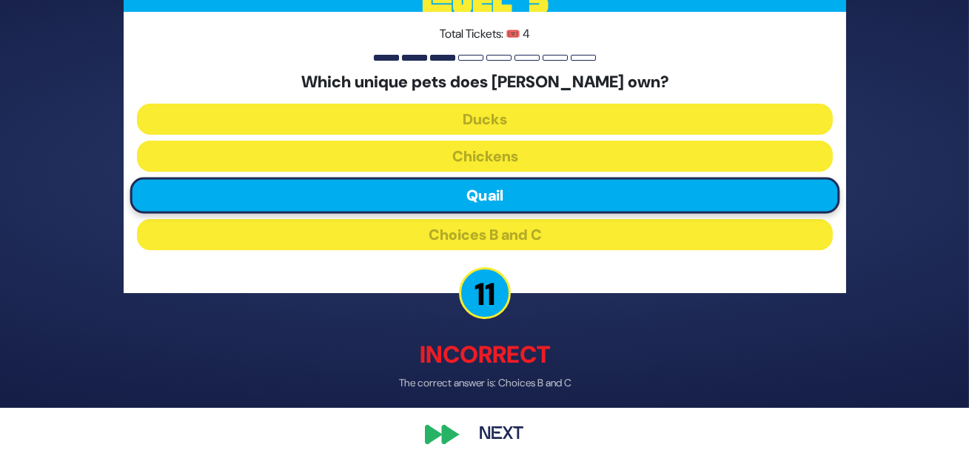
scroll to position [81, 0]
click at [488, 426] on button "Next" at bounding box center [501, 435] width 86 height 34
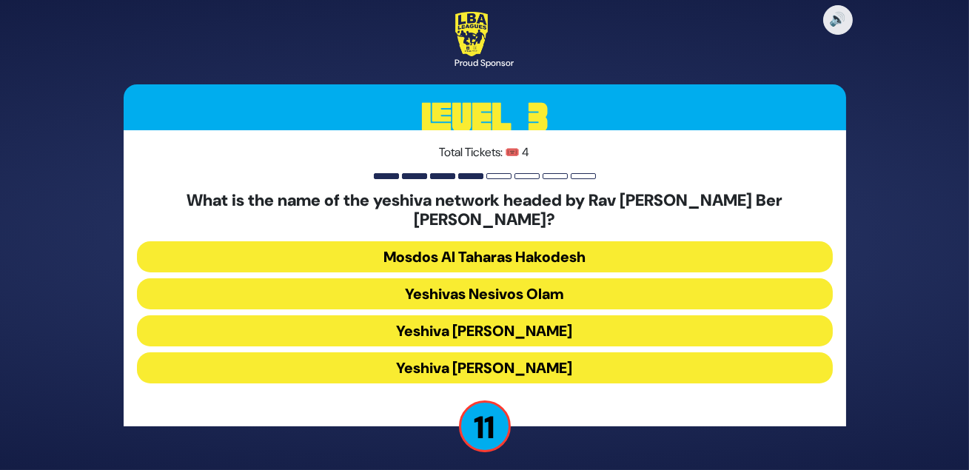
click at [557, 368] on button "Yeshiva [PERSON_NAME]" at bounding box center [485, 367] width 696 height 31
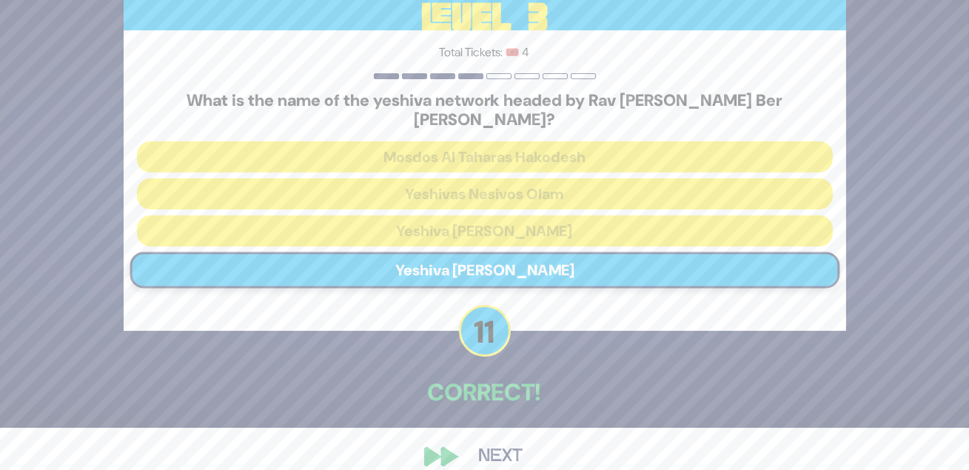
scroll to position [72, 0]
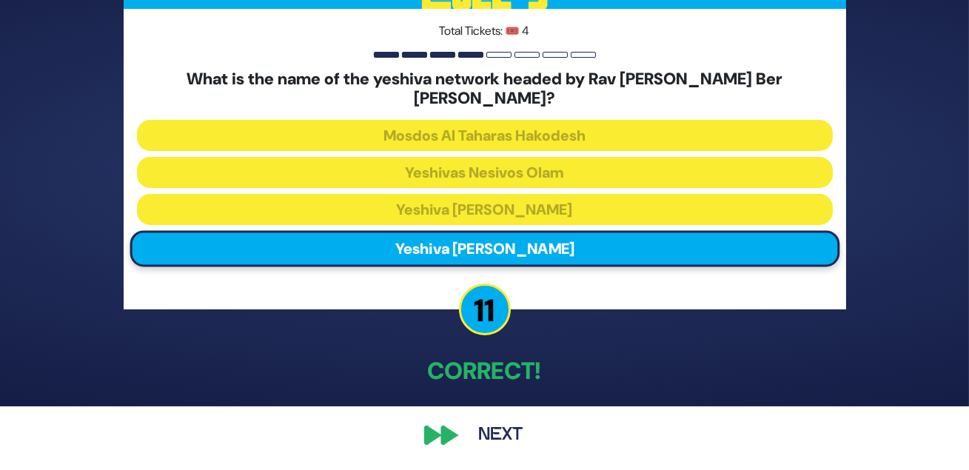
click at [500, 431] on button "Next" at bounding box center [501, 435] width 86 height 34
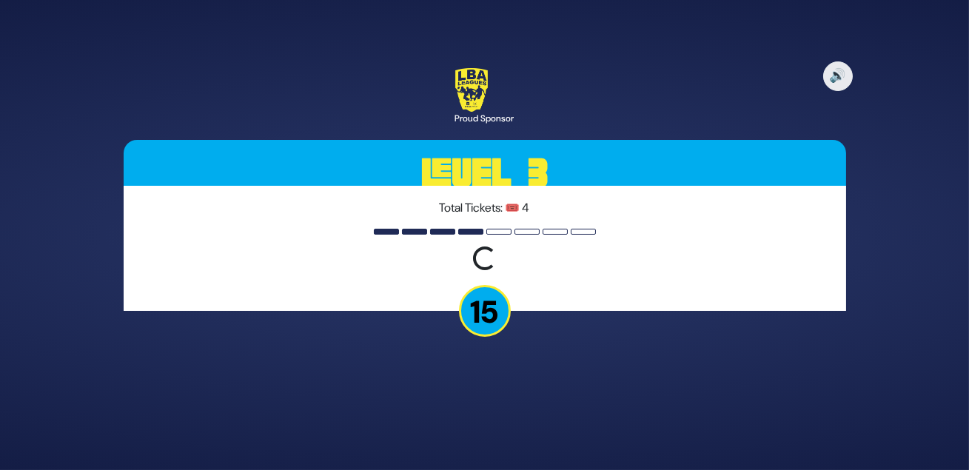
scroll to position [0, 0]
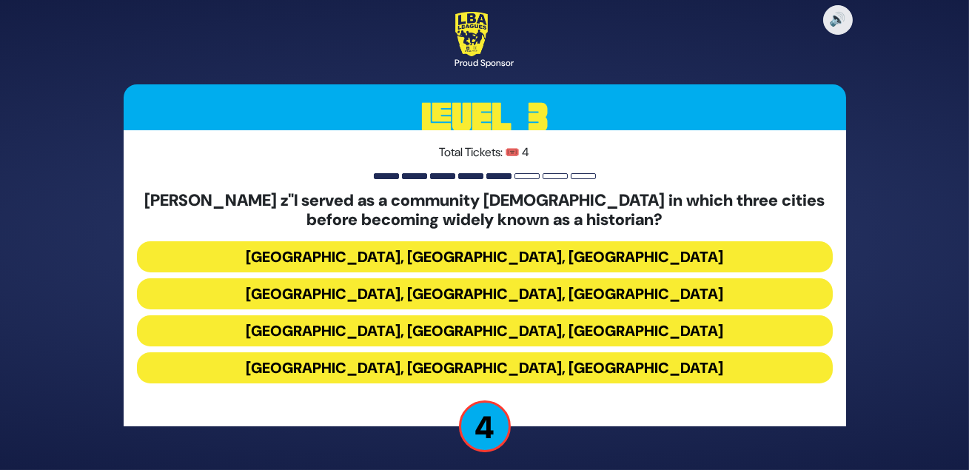
click at [473, 266] on button "[GEOGRAPHIC_DATA], [GEOGRAPHIC_DATA], [GEOGRAPHIC_DATA]" at bounding box center [485, 256] width 696 height 31
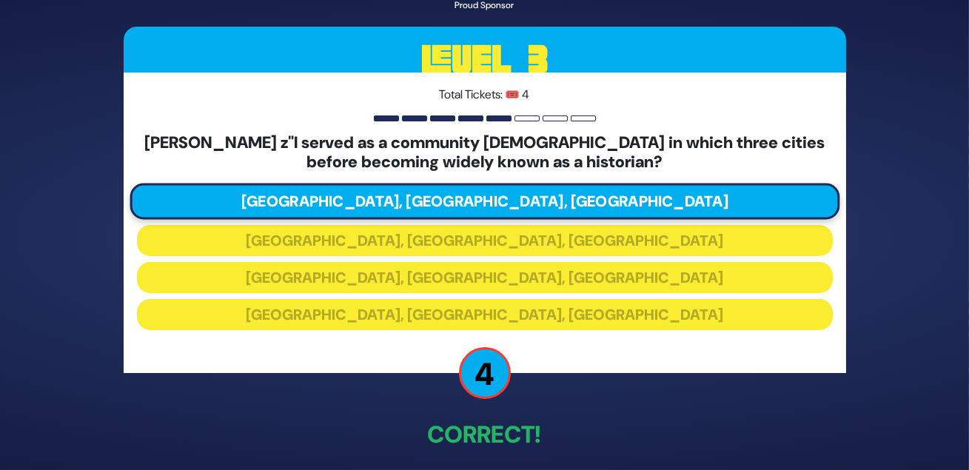
scroll to position [73, 0]
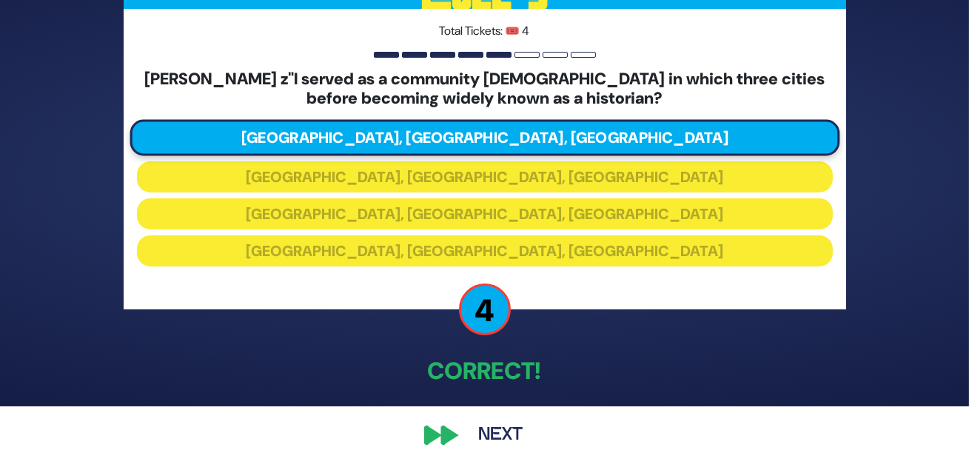
click at [491, 435] on button "Next" at bounding box center [501, 435] width 86 height 34
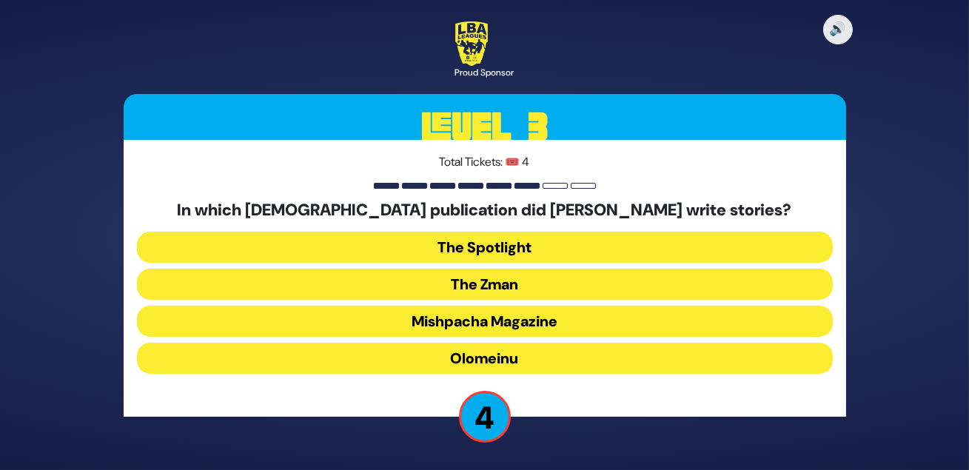
click at [488, 362] on button "Olomeinu" at bounding box center [485, 358] width 696 height 31
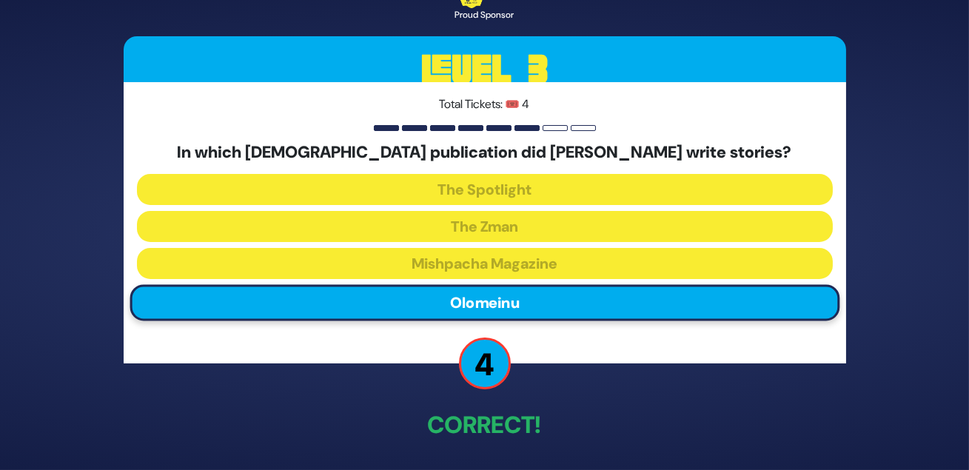
scroll to position [72, 0]
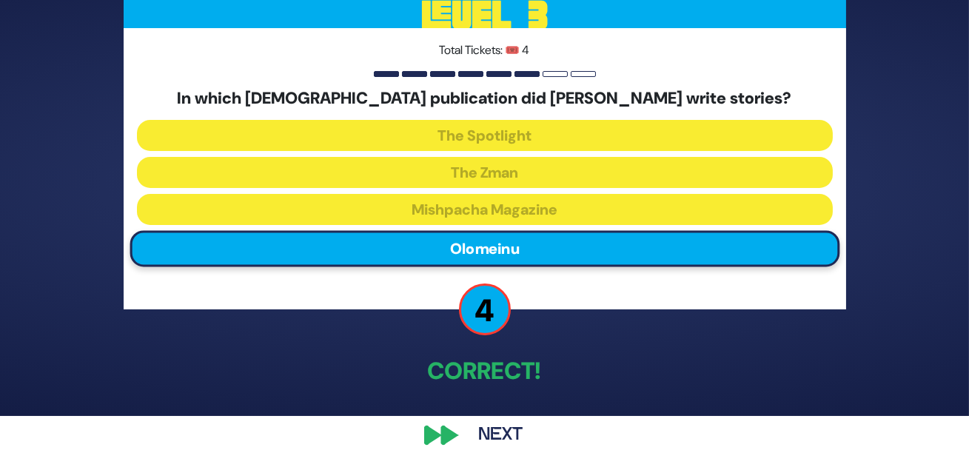
click at [497, 428] on button "Next" at bounding box center [501, 435] width 86 height 34
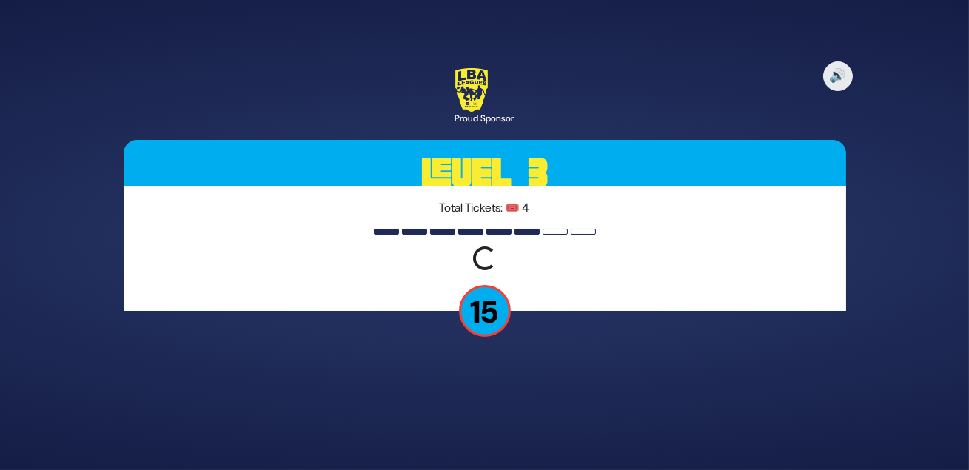
scroll to position [0, 0]
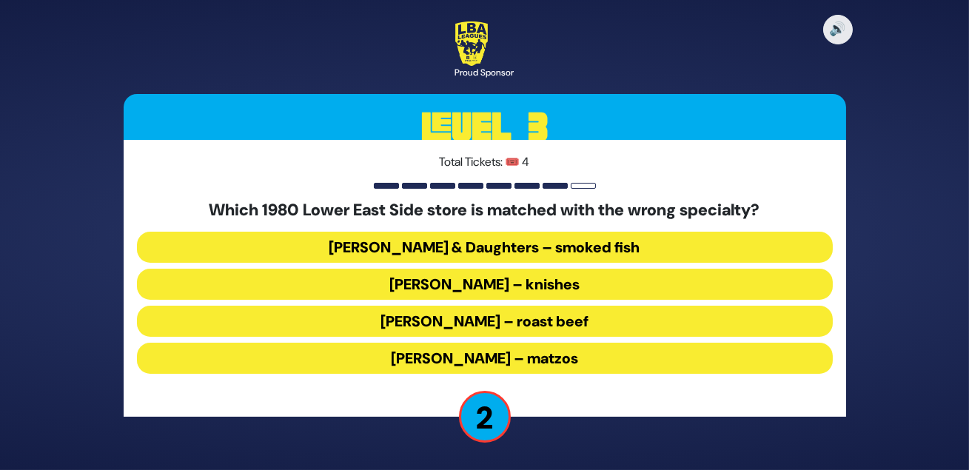
click at [561, 326] on button "[PERSON_NAME] – roast beef" at bounding box center [485, 321] width 696 height 31
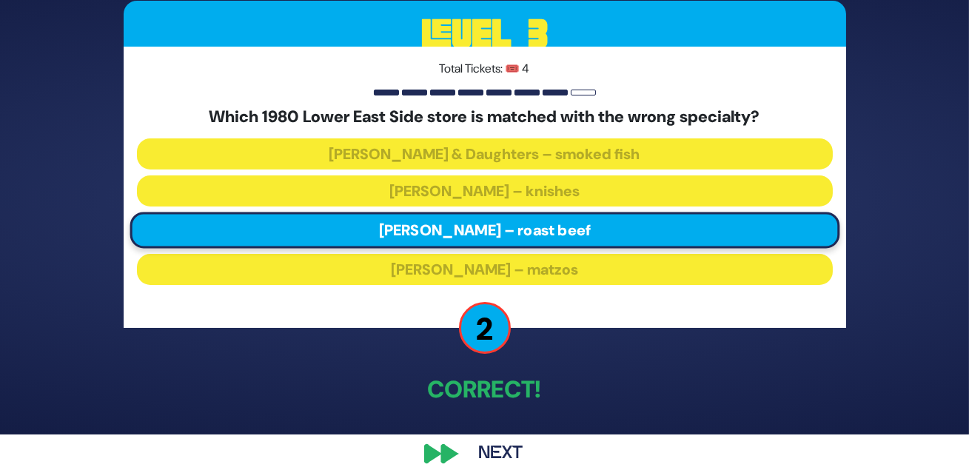
scroll to position [72, 0]
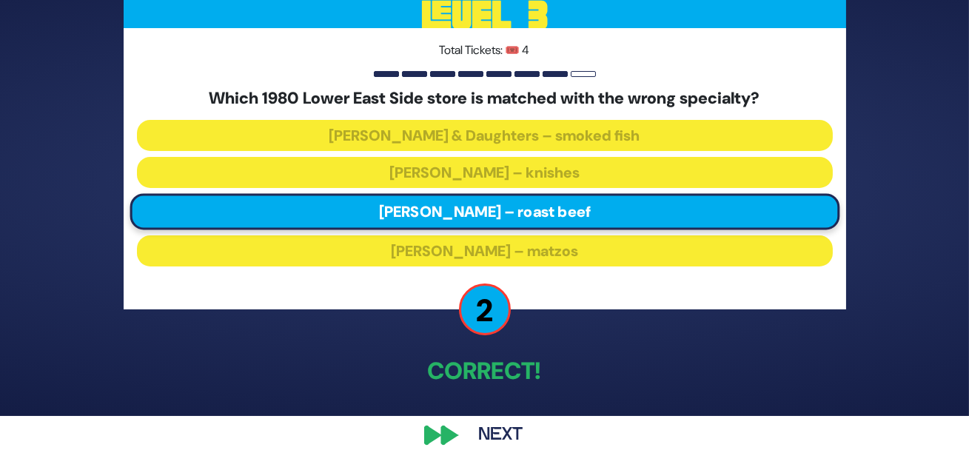
click at [497, 431] on button "Next" at bounding box center [501, 435] width 86 height 34
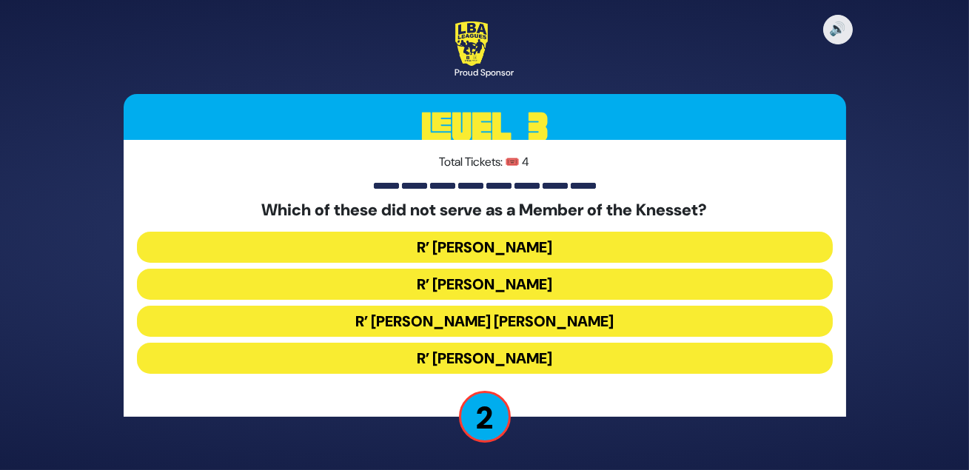
click at [517, 332] on button "R’ [PERSON_NAME] [PERSON_NAME]" at bounding box center [485, 321] width 696 height 31
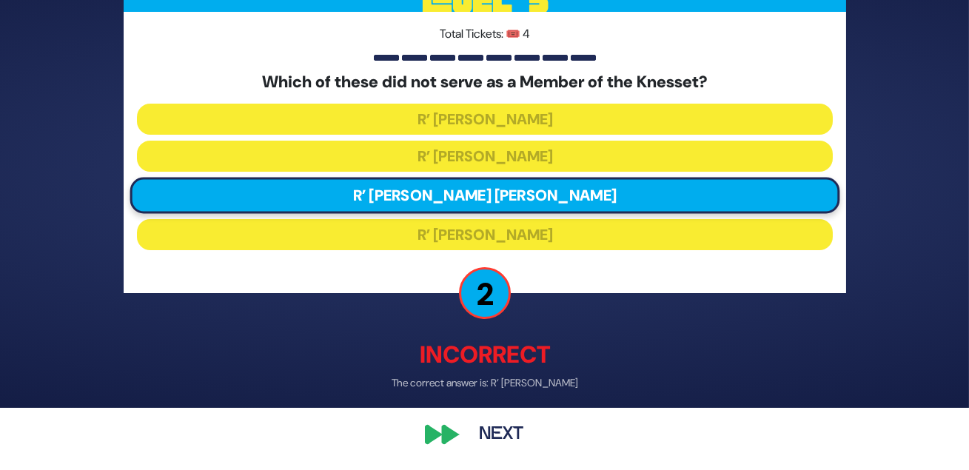
scroll to position [81, 0]
click at [497, 429] on button "Next" at bounding box center [501, 435] width 86 height 34
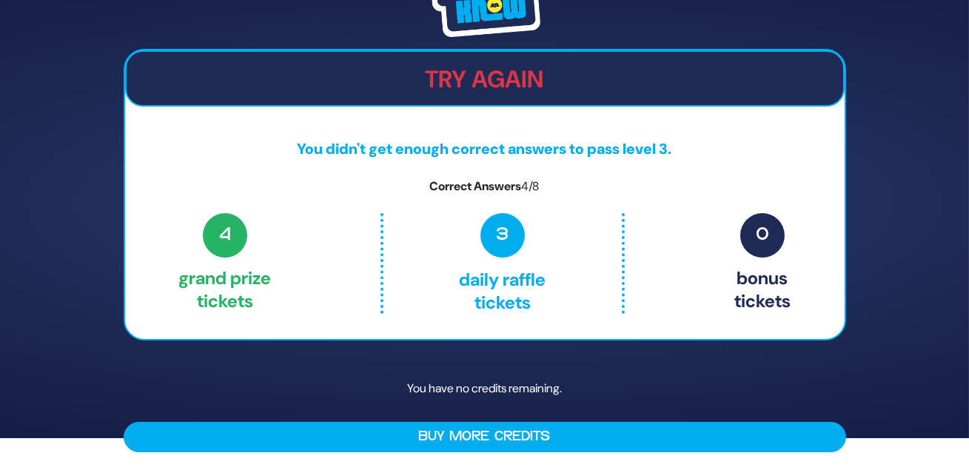
scroll to position [61, 0]
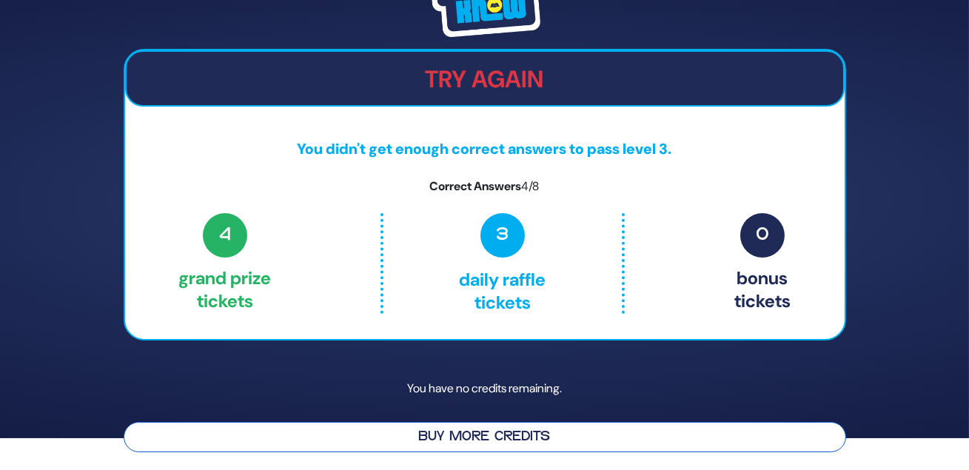
click at [490, 430] on button "Buy More Credits" at bounding box center [485, 437] width 722 height 30
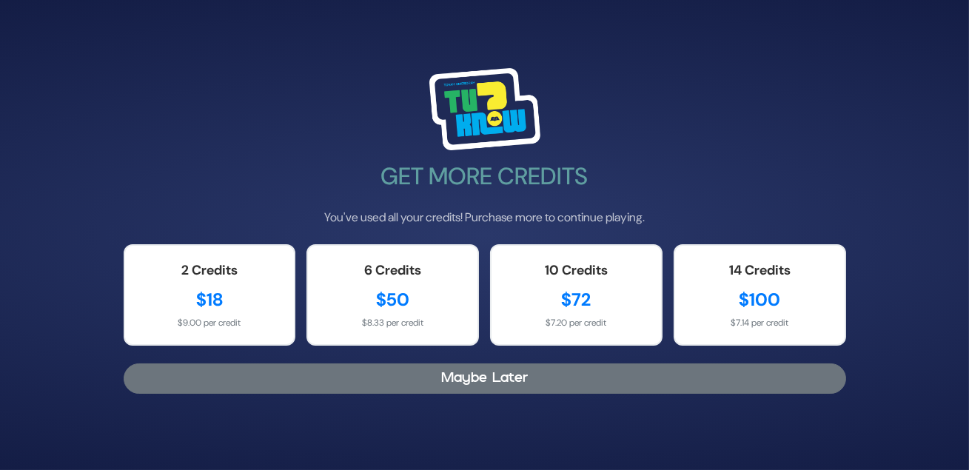
click at [480, 394] on button "Maybe Later" at bounding box center [485, 378] width 722 height 30
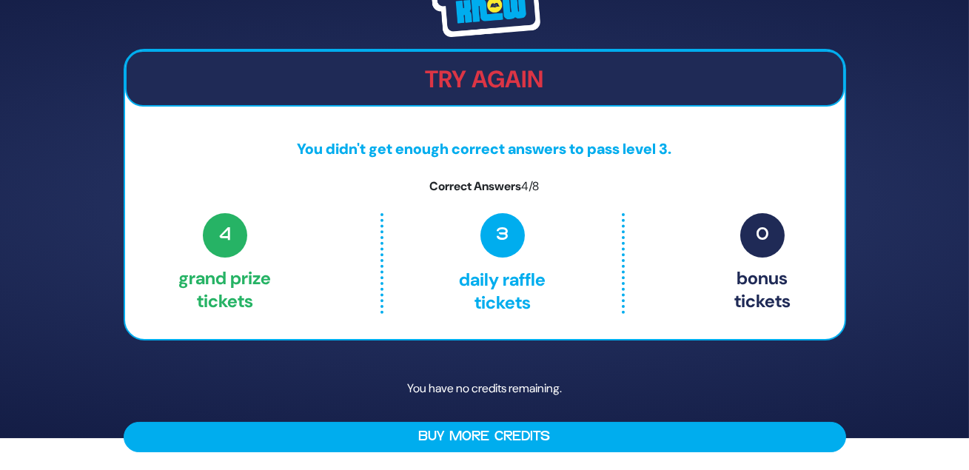
scroll to position [61, 0]
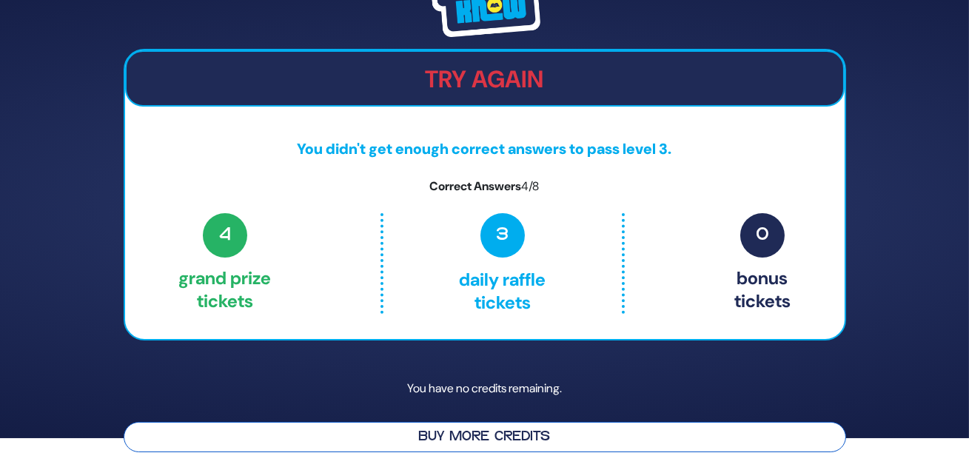
click at [558, 436] on button "Buy More Credits" at bounding box center [485, 437] width 722 height 30
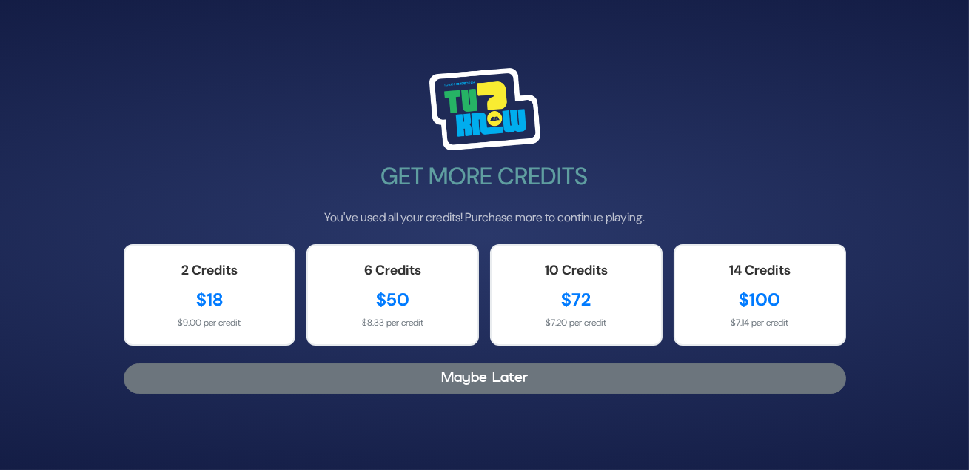
click at [479, 385] on button "Maybe Later" at bounding box center [485, 378] width 722 height 30
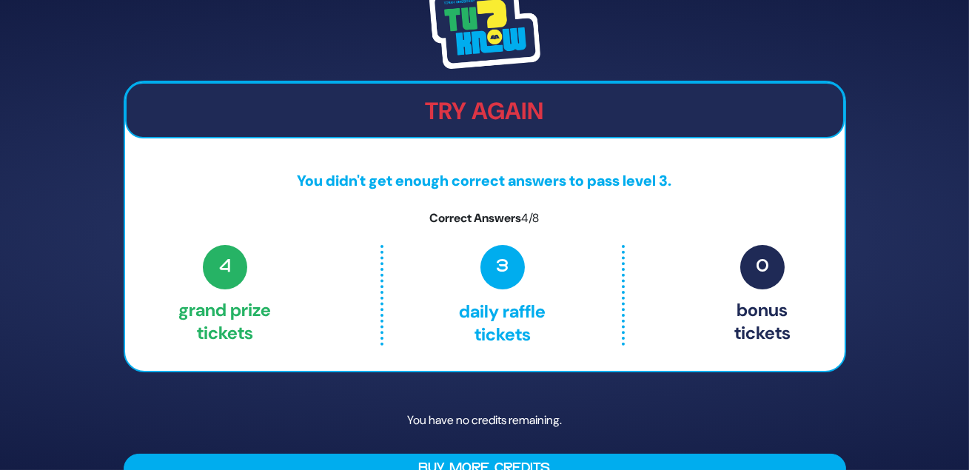
scroll to position [61, 0]
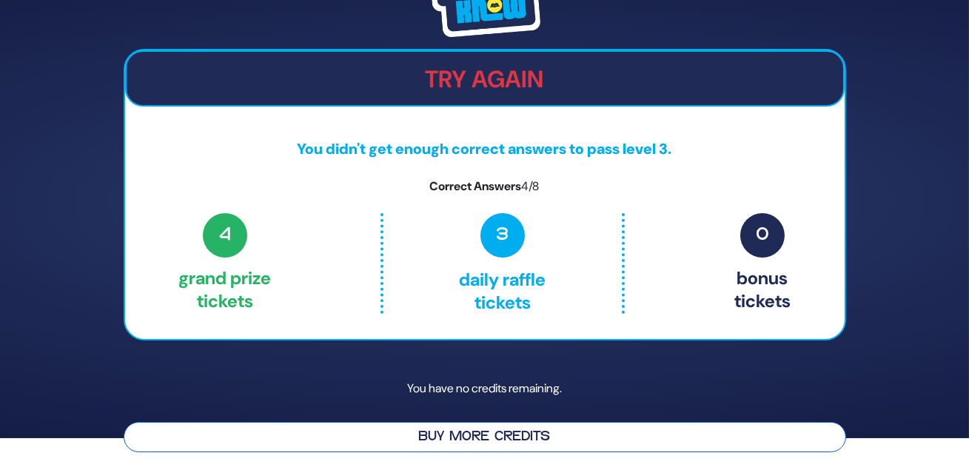
click at [528, 443] on button "Buy More Credits" at bounding box center [485, 437] width 722 height 30
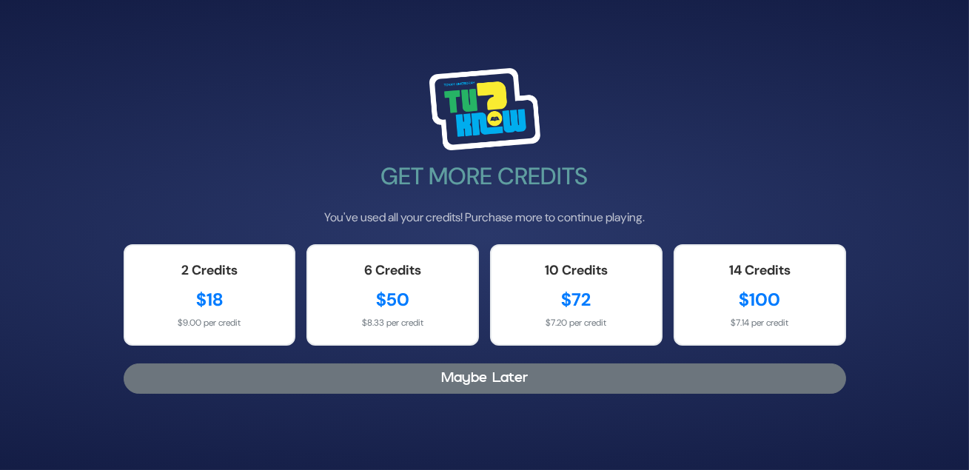
click at [474, 393] on button "Maybe Later" at bounding box center [485, 378] width 722 height 30
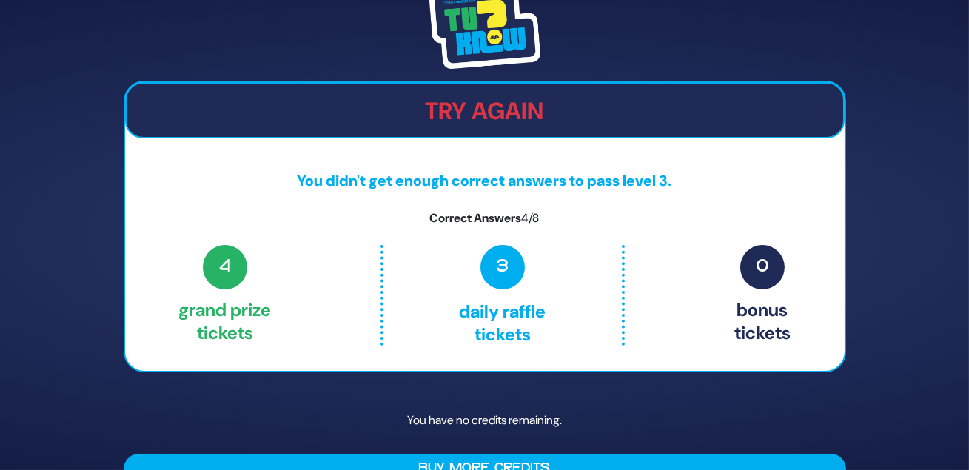
scroll to position [61, 0]
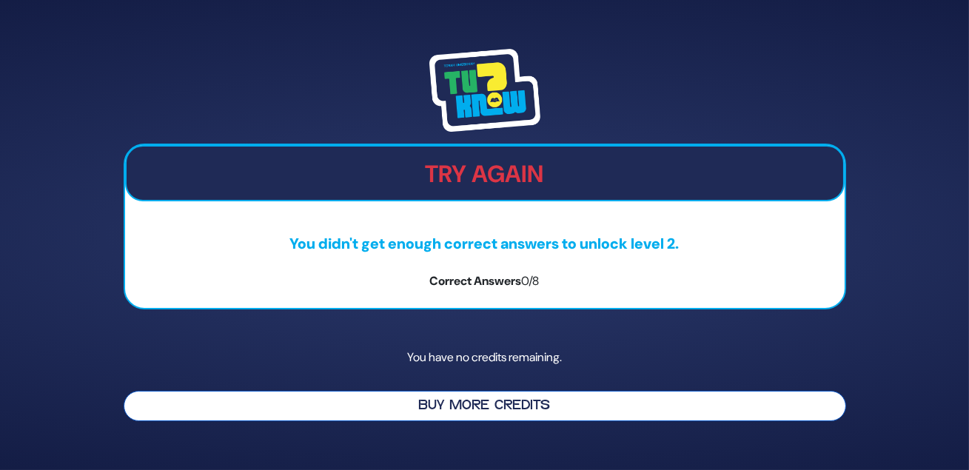
click at [522, 421] on button "Buy More Credits" at bounding box center [485, 406] width 722 height 30
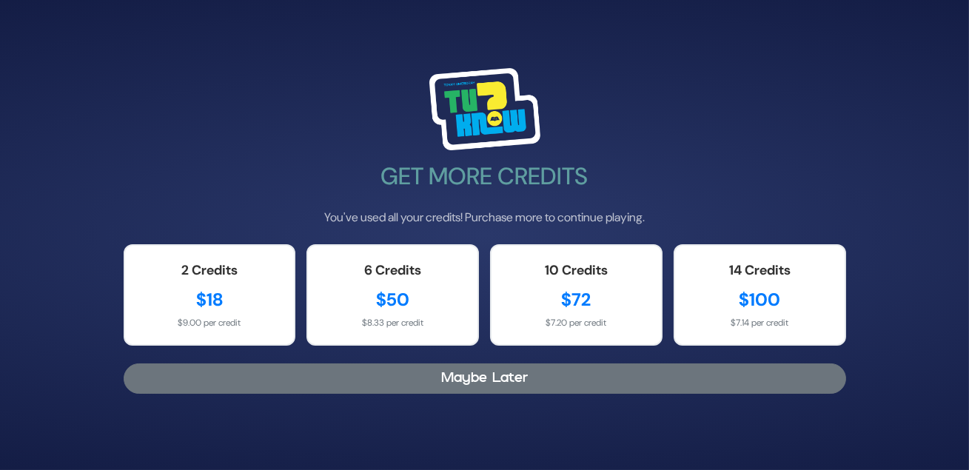
click at [521, 386] on button "Maybe Later" at bounding box center [485, 378] width 722 height 30
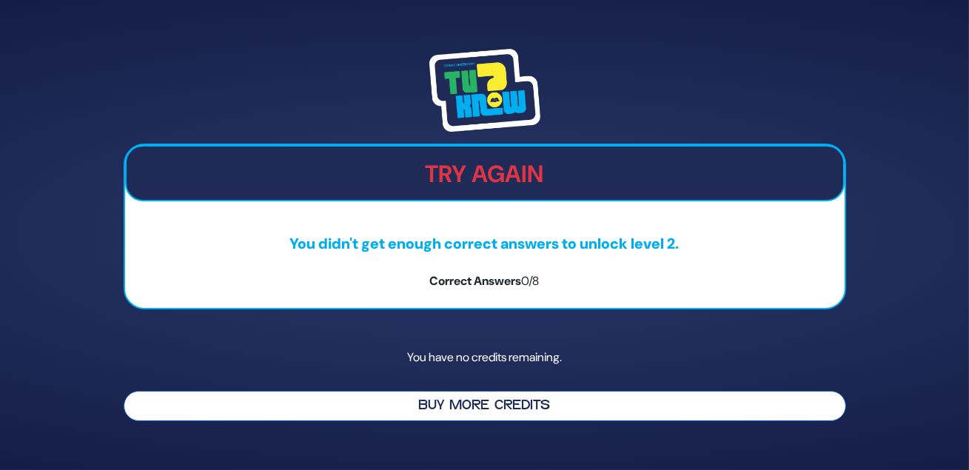
click at [548, 417] on button "Buy More Credits" at bounding box center [485, 406] width 722 height 30
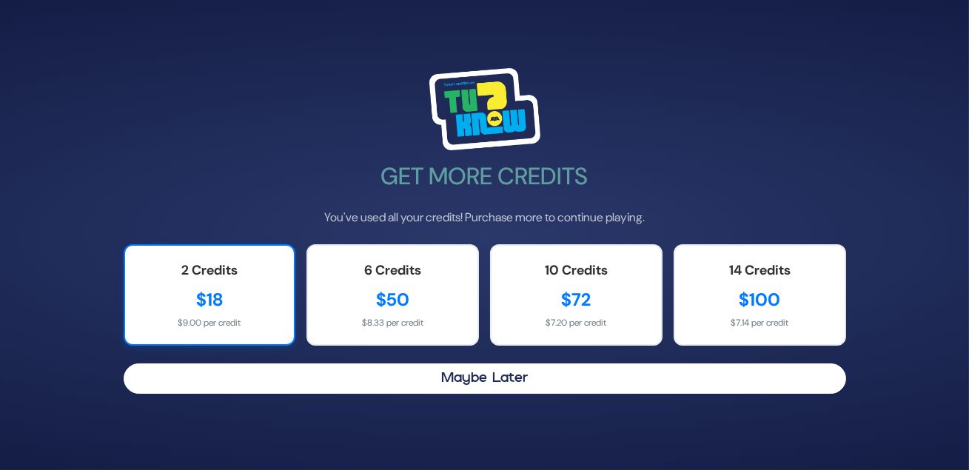
click at [240, 295] on div "2 Credits $18 $9.00 per credit" at bounding box center [210, 294] width 172 height 101
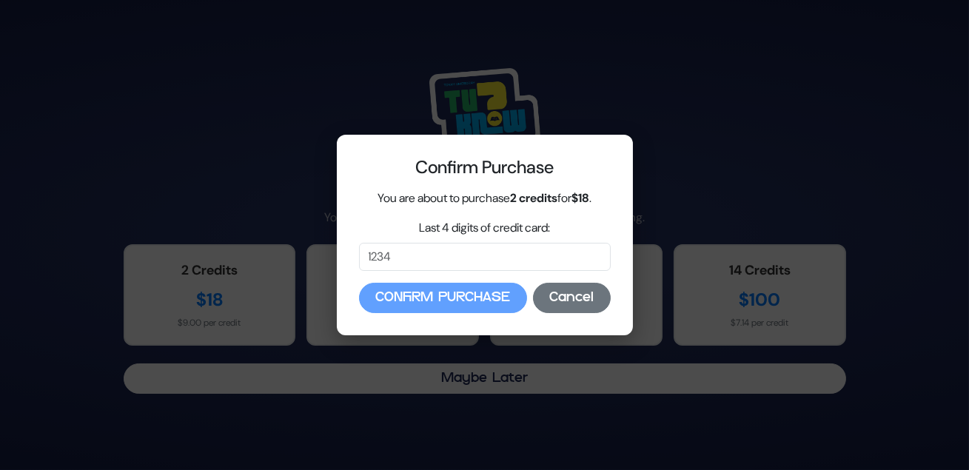
click at [593, 313] on button "Cancel" at bounding box center [572, 298] width 78 height 30
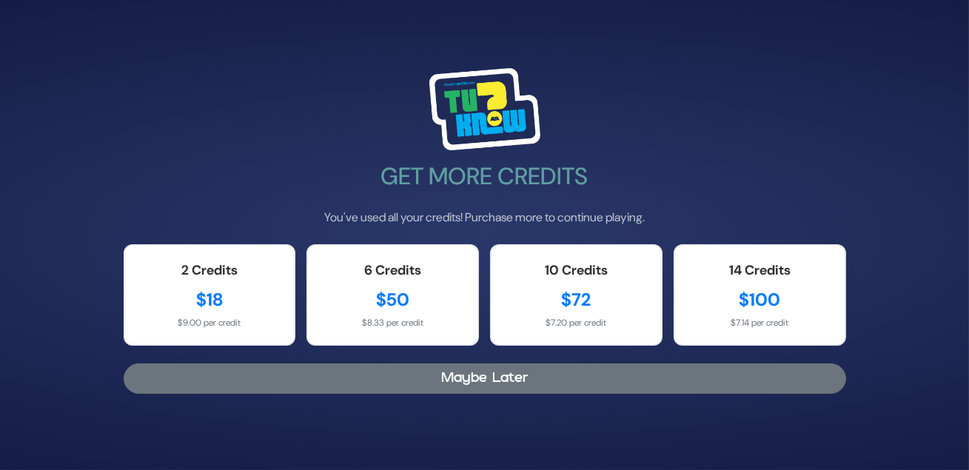
click at [495, 391] on button "Maybe Later" at bounding box center [485, 378] width 722 height 30
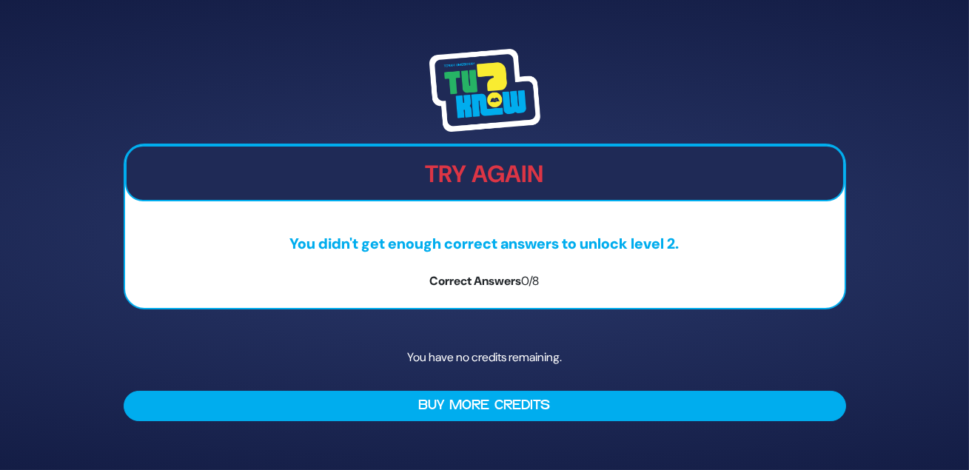
click at [506, 160] on h2 "Try Again" at bounding box center [485, 174] width 716 height 28
click at [429, 439] on div "Try Again You didn't get enough correct answers to unlock level 2. Correct Answ…" at bounding box center [485, 235] width 758 height 408
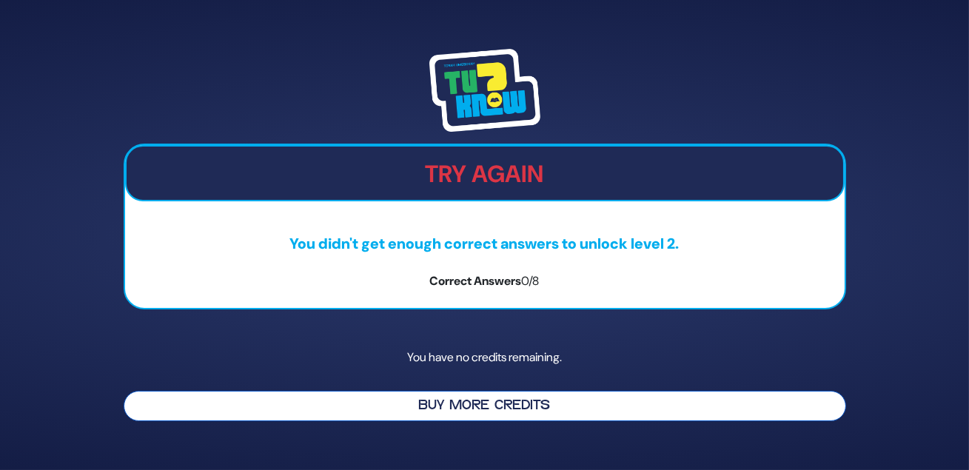
click at [428, 421] on button "Buy More Credits" at bounding box center [485, 406] width 722 height 30
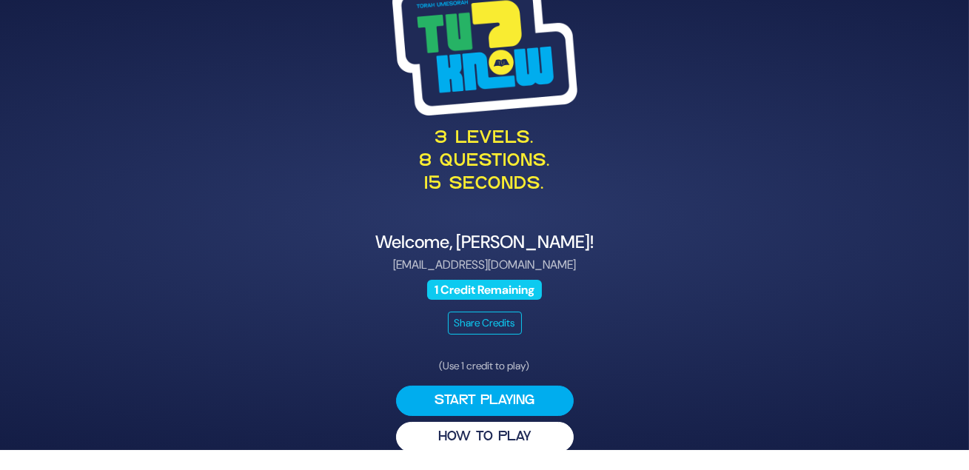
scroll to position [52, 0]
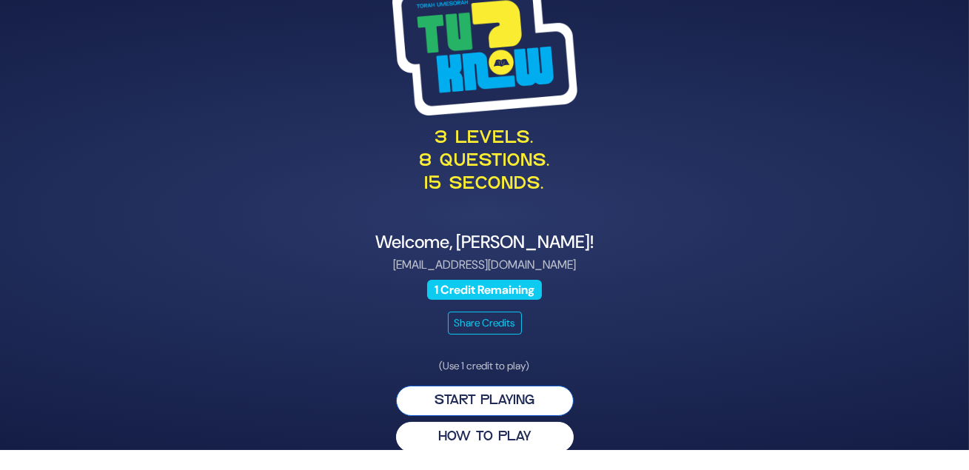
click at [484, 392] on button "Start Playing" at bounding box center [485, 401] width 178 height 30
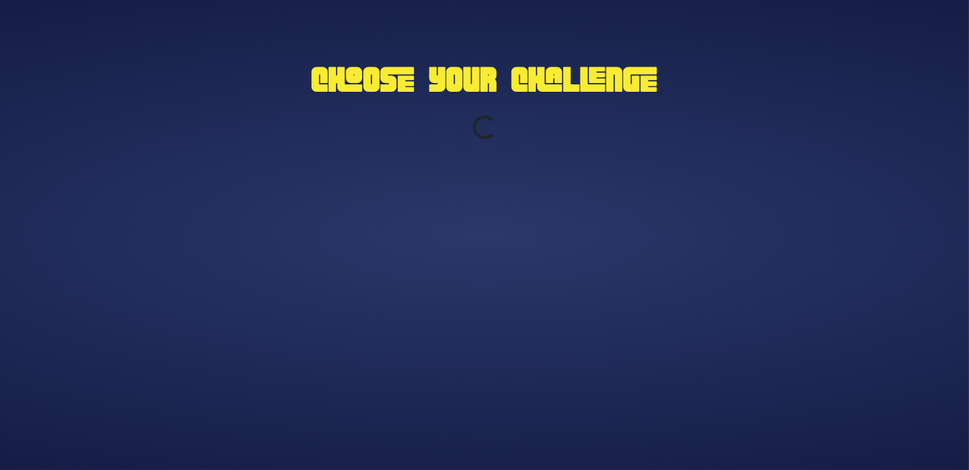
scroll to position [0, 0]
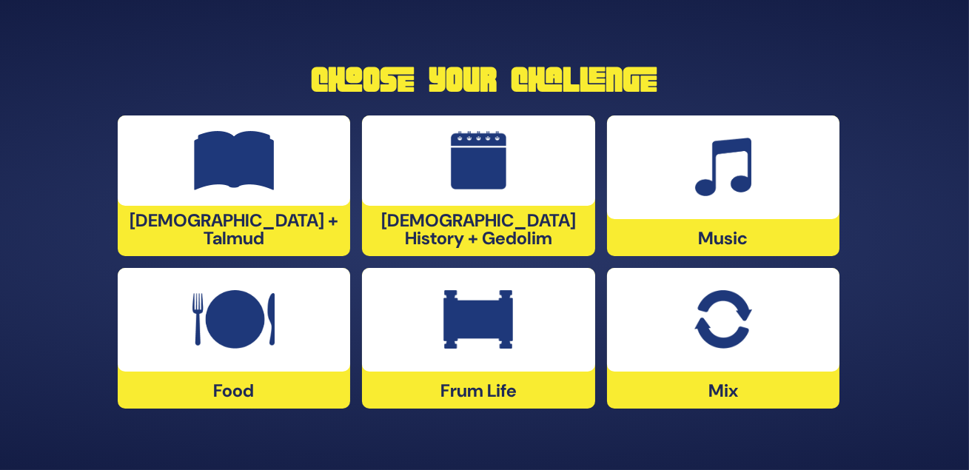
click at [454, 232] on div "[DEMOGRAPHIC_DATA] History + Gedolim" at bounding box center [478, 185] width 233 height 141
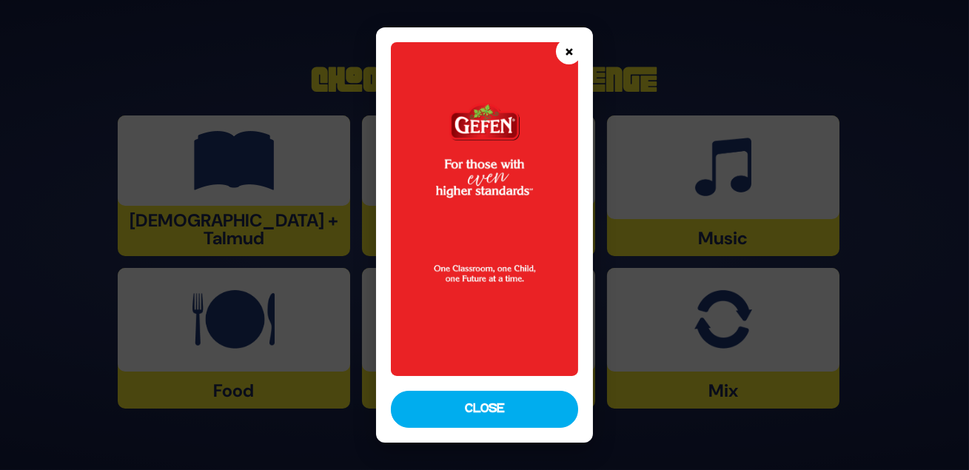
click at [567, 50] on button "×" at bounding box center [569, 51] width 26 height 26
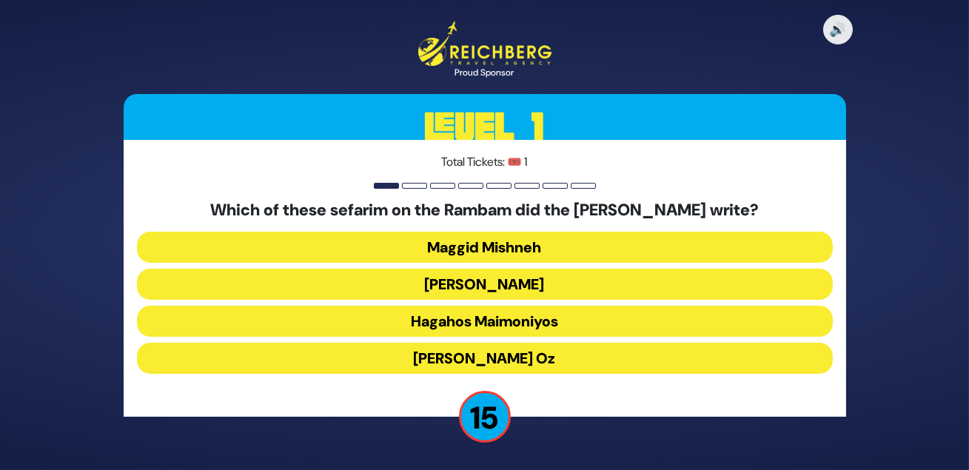
scroll to position [11, 0]
click at [510, 238] on button "Maggid Mishneh" at bounding box center [485, 247] width 696 height 31
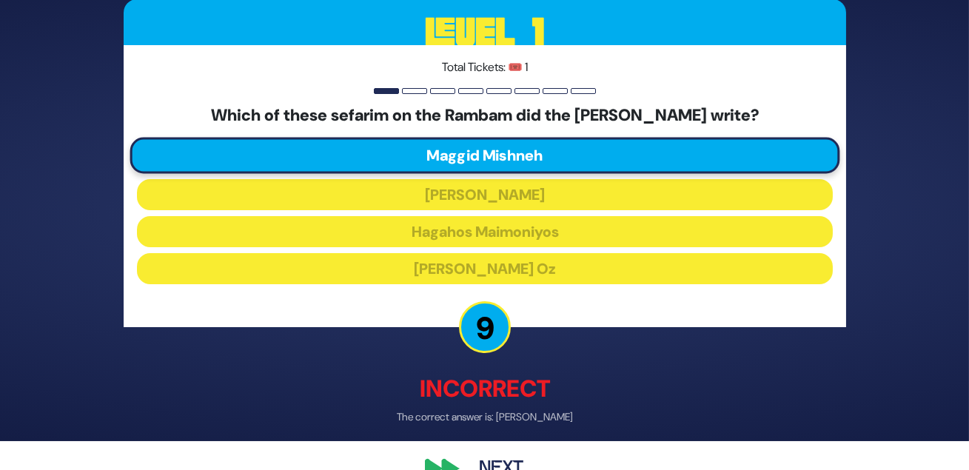
scroll to position [81, 0]
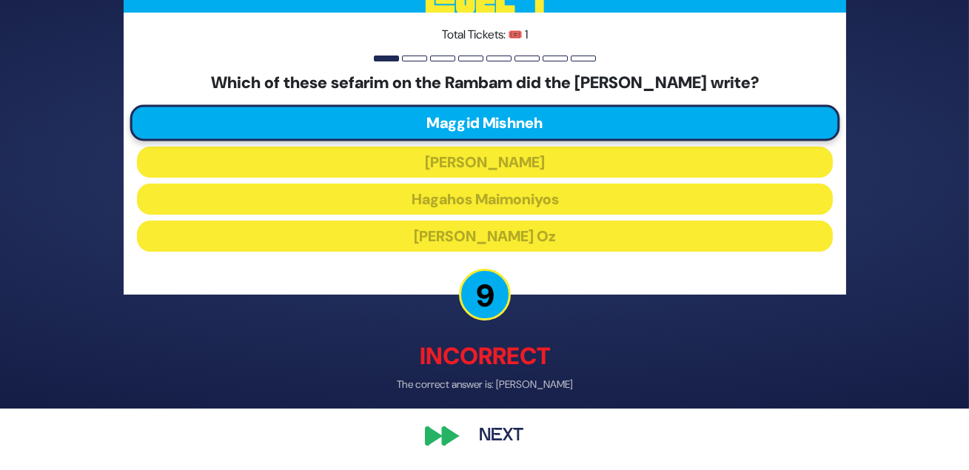
click at [486, 428] on button "Next" at bounding box center [501, 435] width 86 height 34
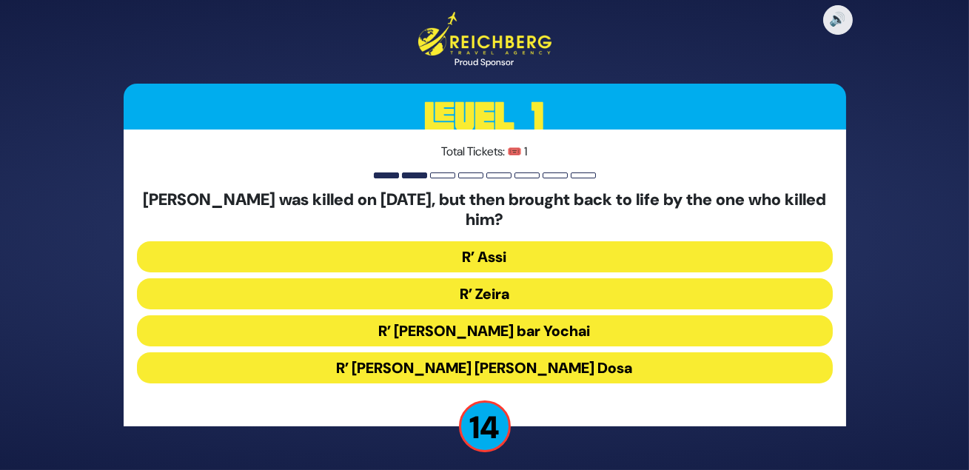
scroll to position [21, 0]
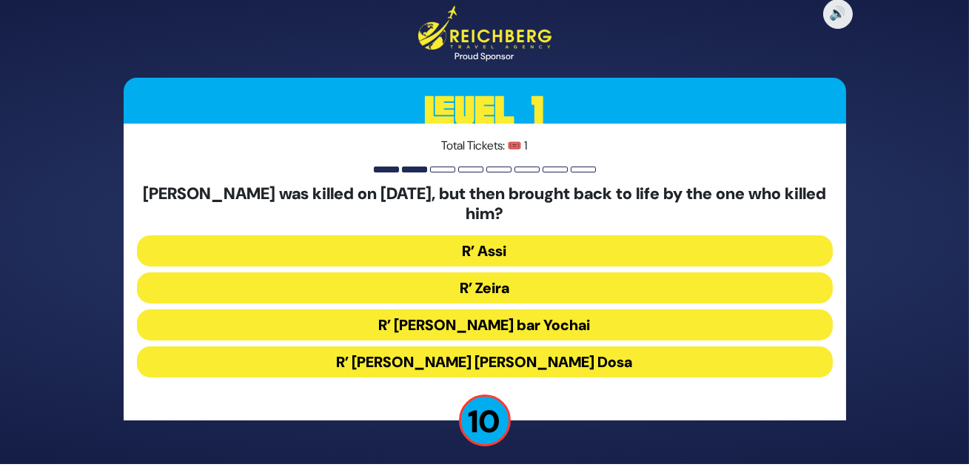
click at [636, 280] on button "R’ Zeira" at bounding box center [485, 287] width 696 height 31
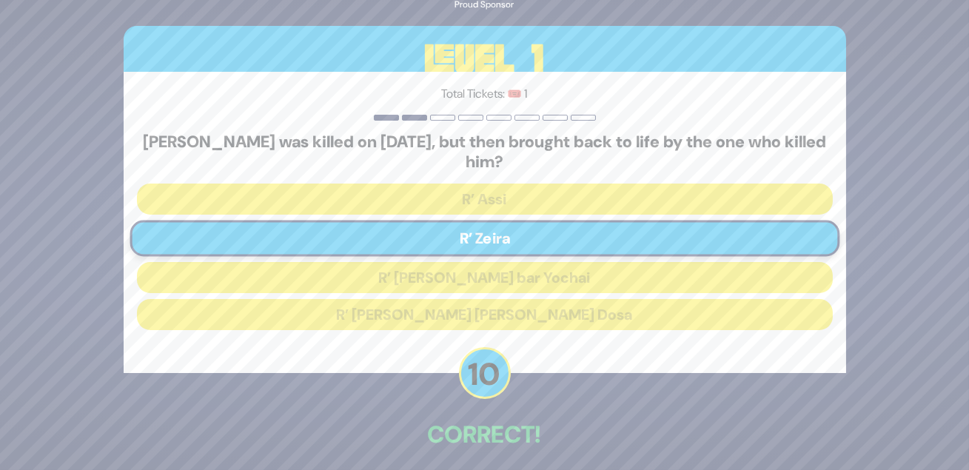
scroll to position [81, 0]
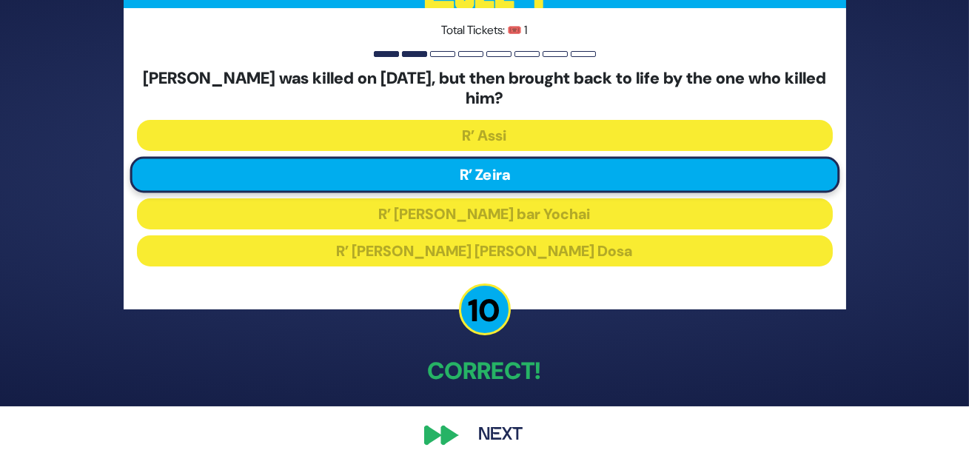
click at [493, 430] on button "Next" at bounding box center [501, 435] width 86 height 34
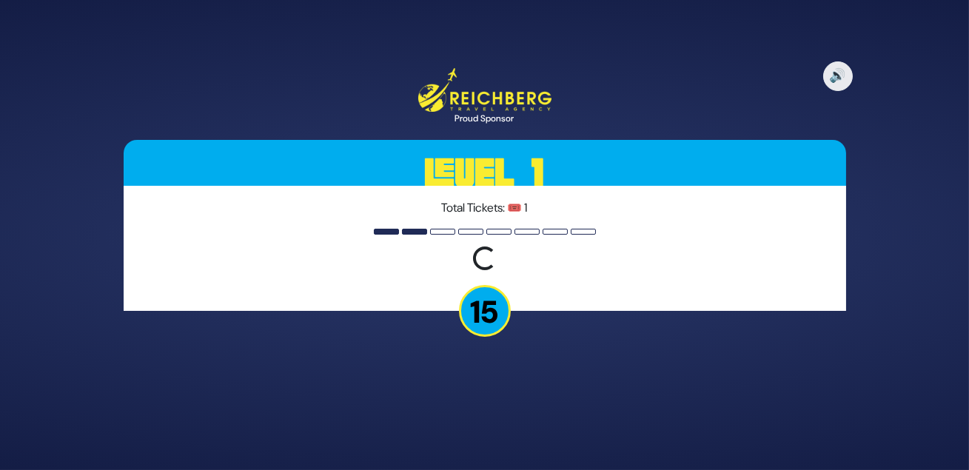
scroll to position [0, 0]
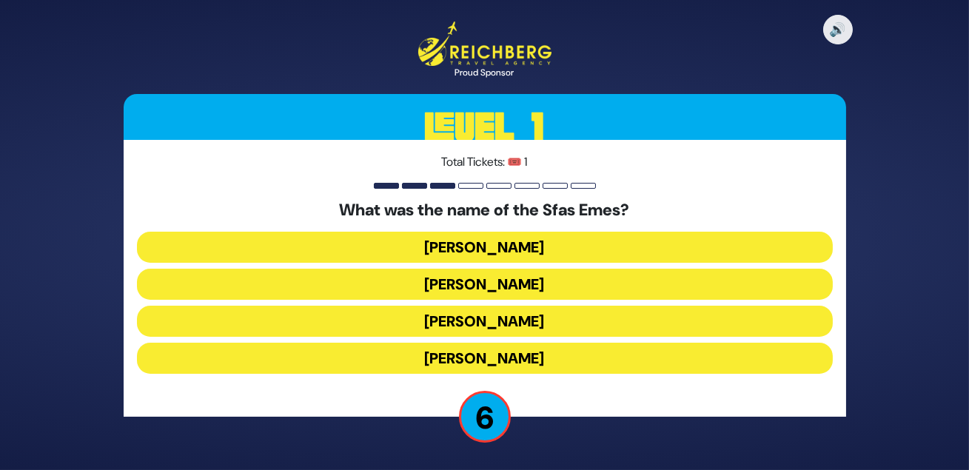
click at [517, 254] on button "Yitzchak Meir" at bounding box center [485, 247] width 696 height 31
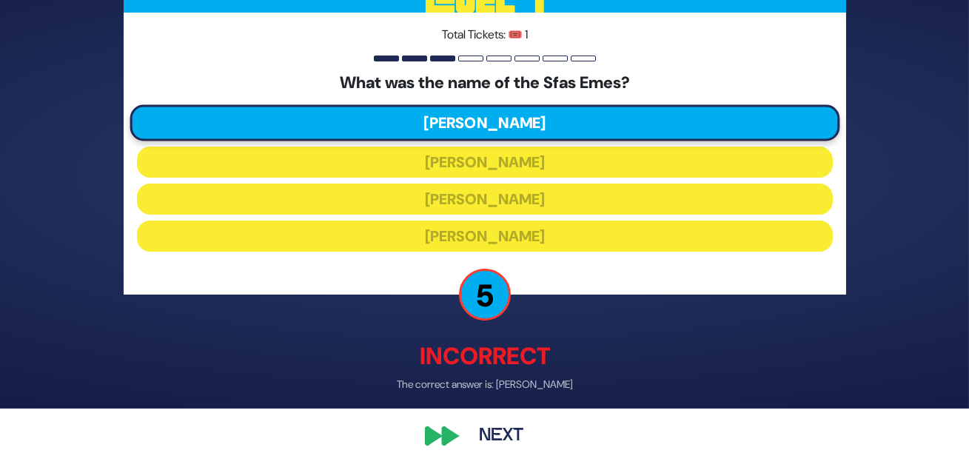
scroll to position [81, 0]
click at [504, 426] on button "Next" at bounding box center [501, 435] width 86 height 34
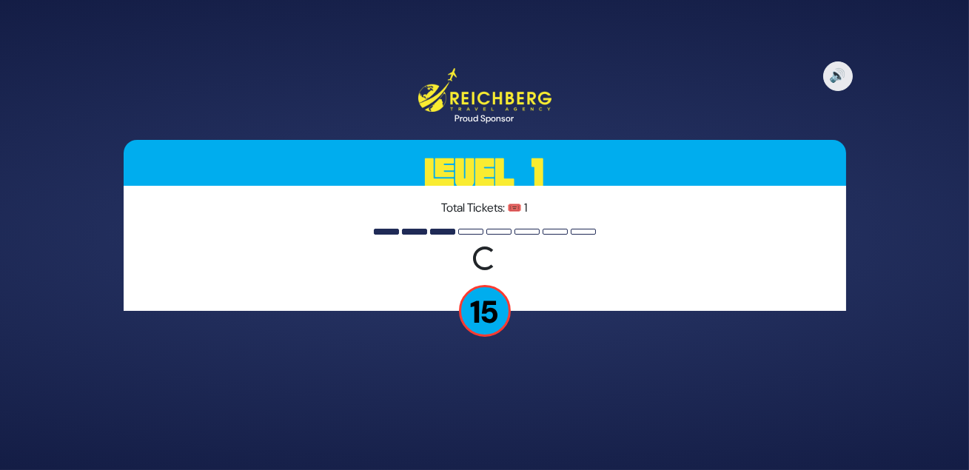
scroll to position [0, 0]
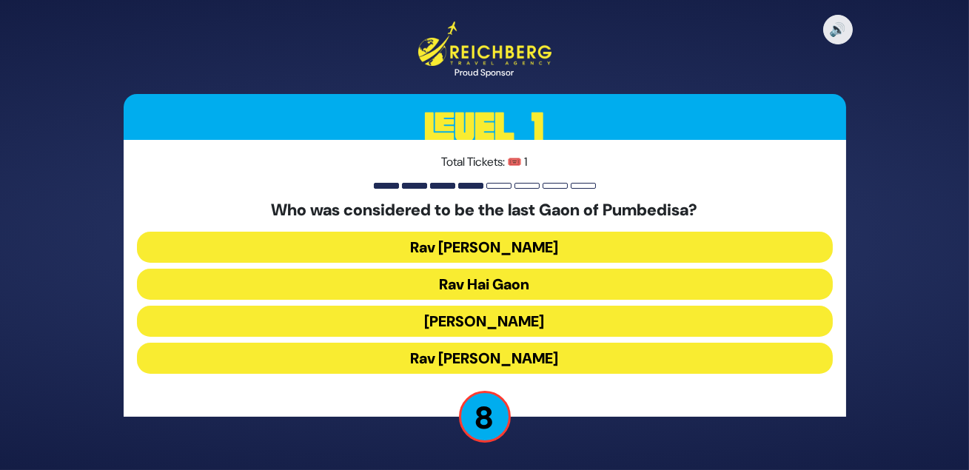
click at [516, 258] on button "Rav Sherira Gaon" at bounding box center [485, 247] width 696 height 31
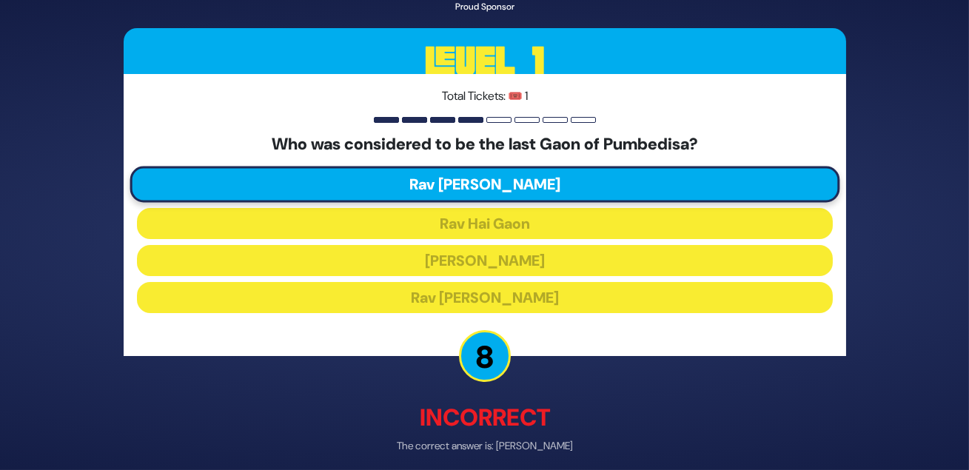
scroll to position [81, 0]
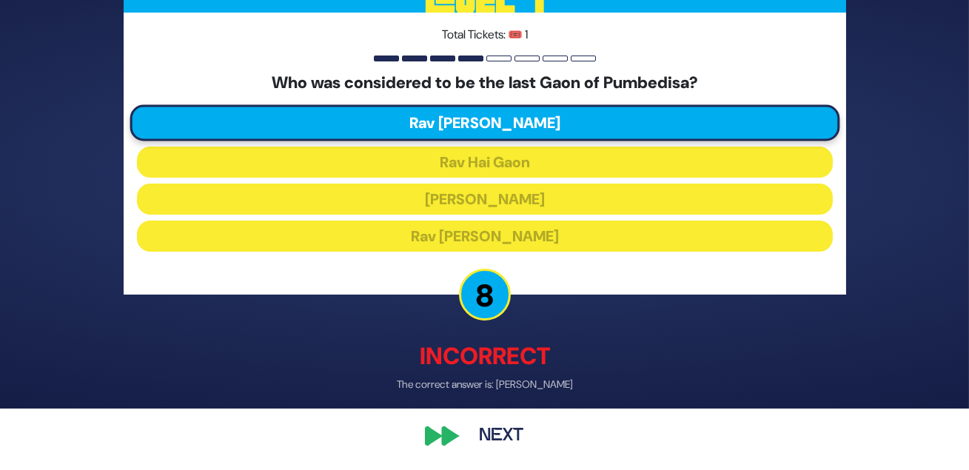
click at [485, 426] on button "Next" at bounding box center [501, 435] width 86 height 34
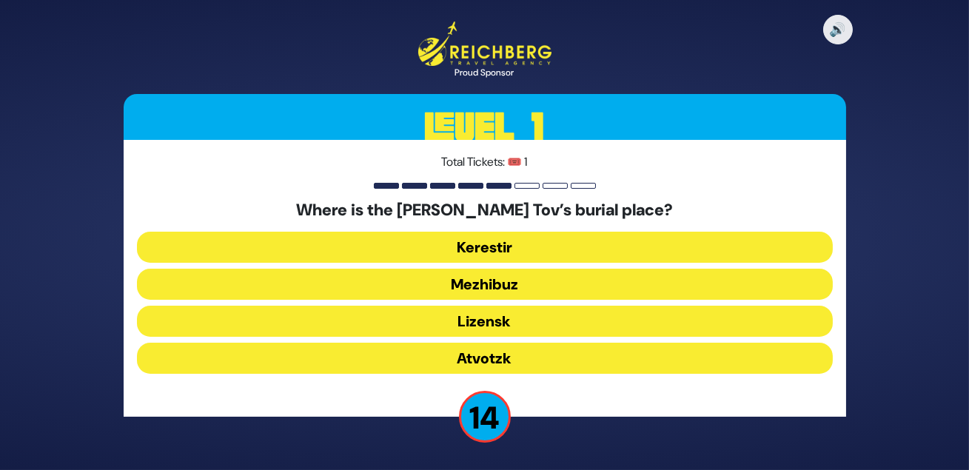
scroll to position [11, 0]
click at [509, 275] on button "Mezhibuz" at bounding box center [485, 284] width 696 height 31
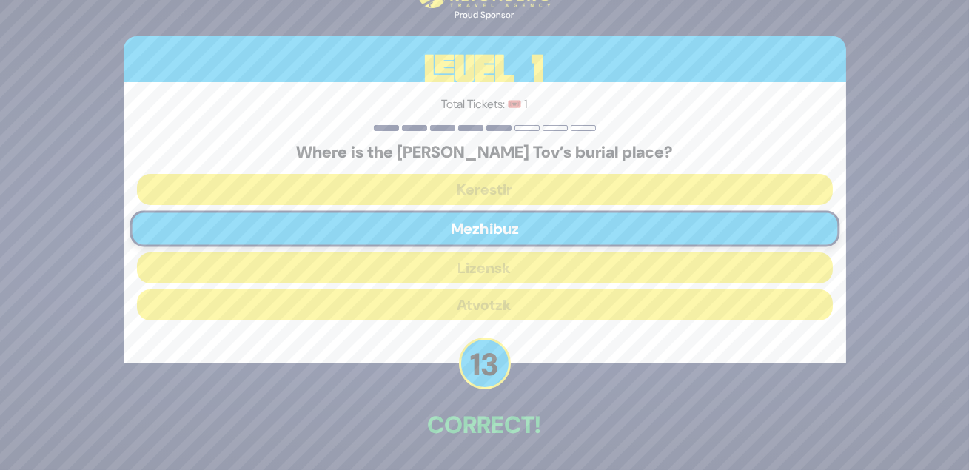
scroll to position [72, 0]
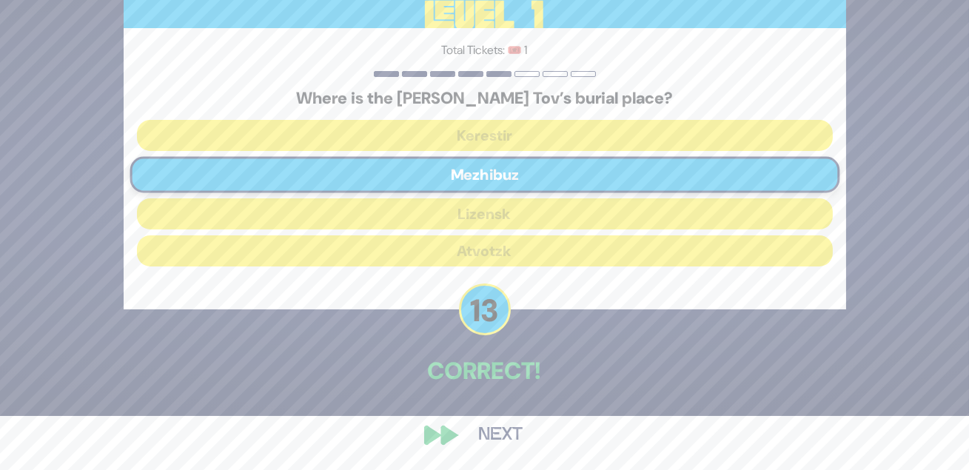
click at [500, 426] on button "Next" at bounding box center [501, 435] width 86 height 34
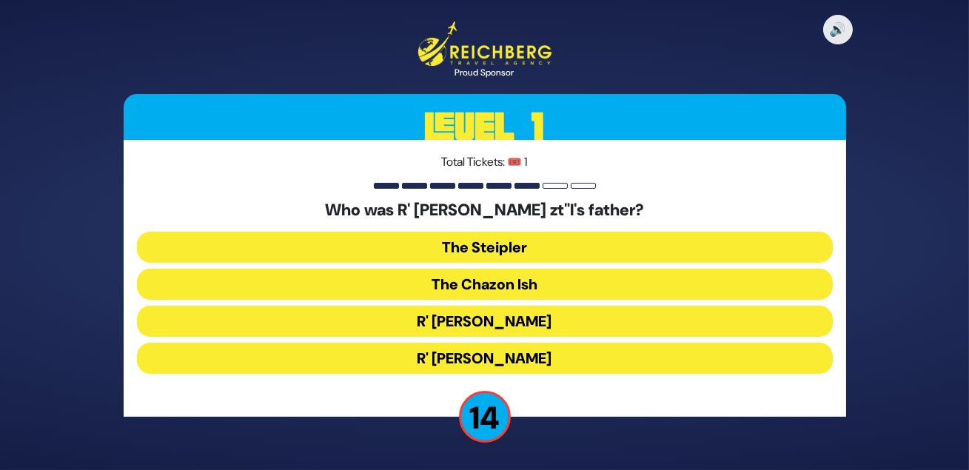
click at [512, 244] on button "The Steipler" at bounding box center [485, 247] width 696 height 31
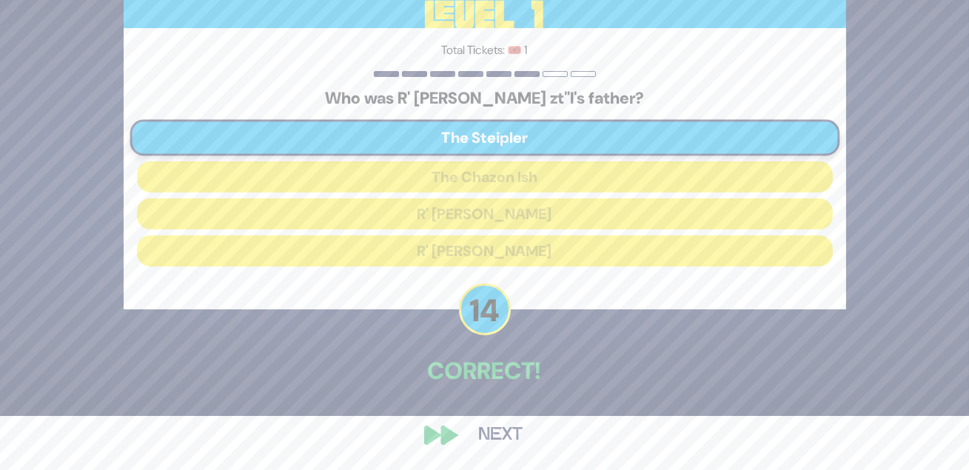
scroll to position [72, 0]
click at [509, 420] on button "Next" at bounding box center [501, 435] width 86 height 34
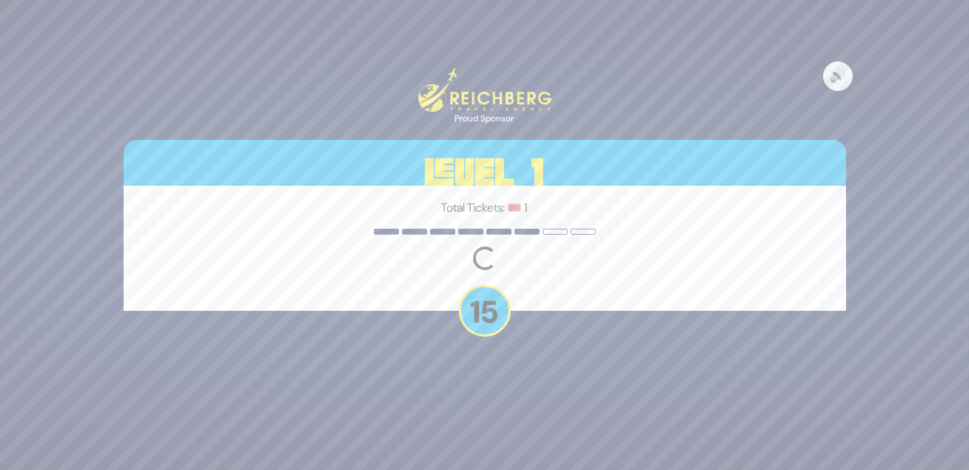
scroll to position [0, 0]
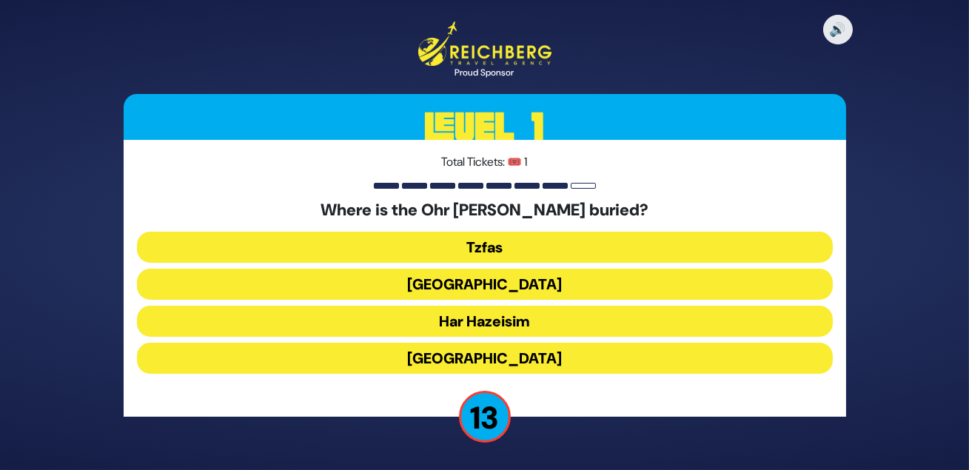
click at [566, 326] on button "Har Hazeisim" at bounding box center [485, 321] width 696 height 31
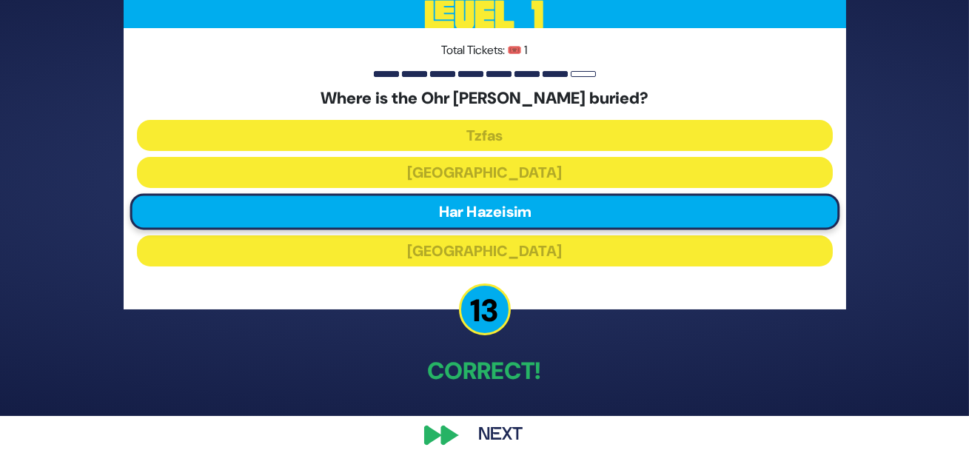
scroll to position [72, 0]
click at [501, 429] on button "Next" at bounding box center [501, 435] width 86 height 34
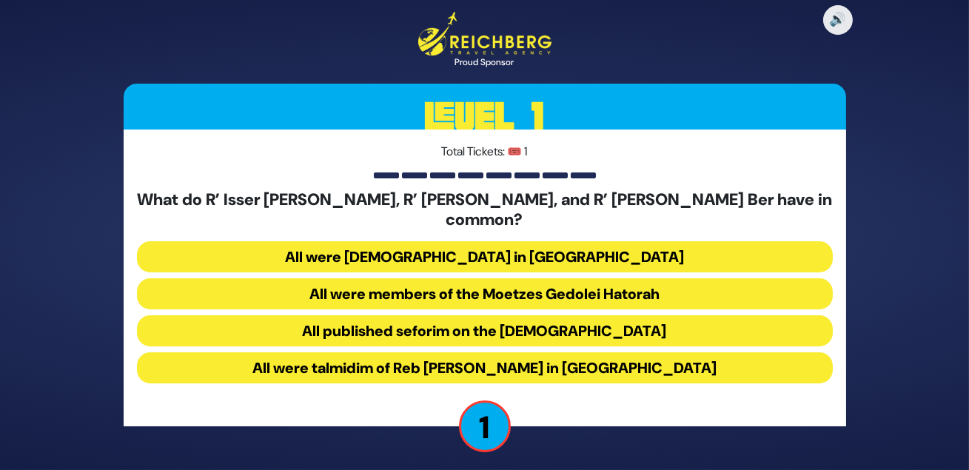
click at [567, 330] on button "All published seforim on the Rambam" at bounding box center [485, 330] width 696 height 31
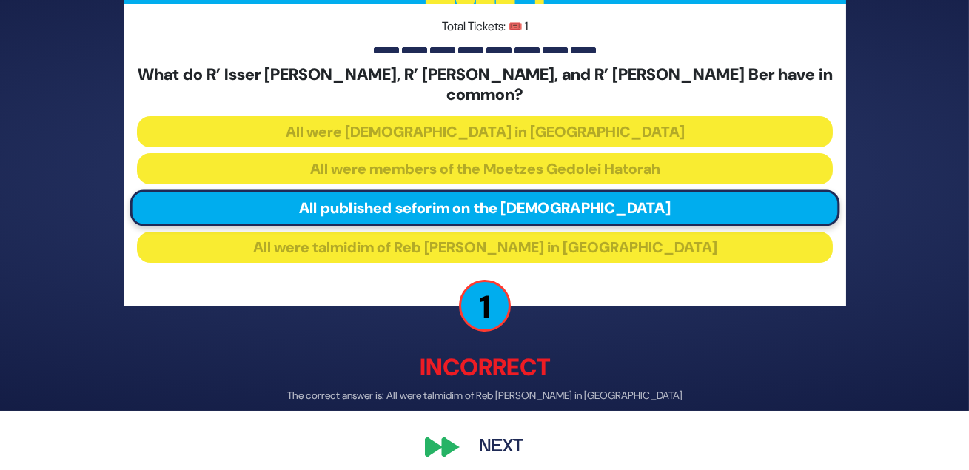
scroll to position [91, 0]
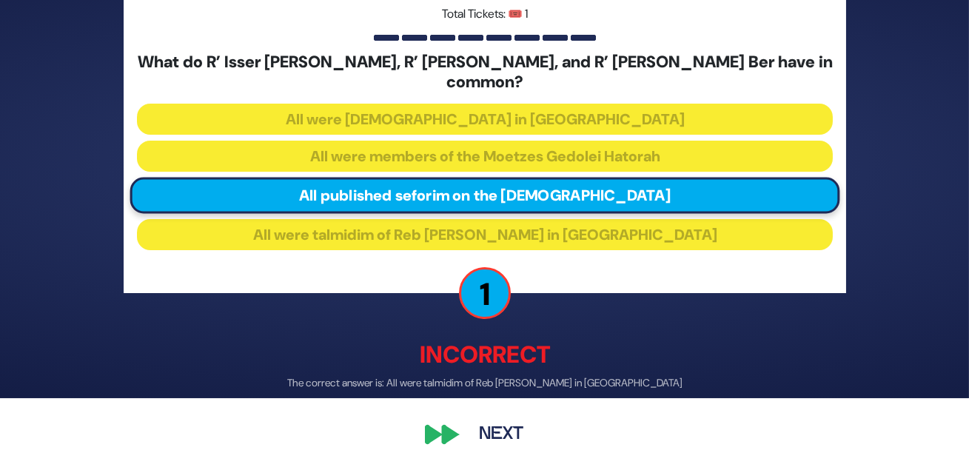
click at [502, 429] on button "Next" at bounding box center [501, 435] width 86 height 34
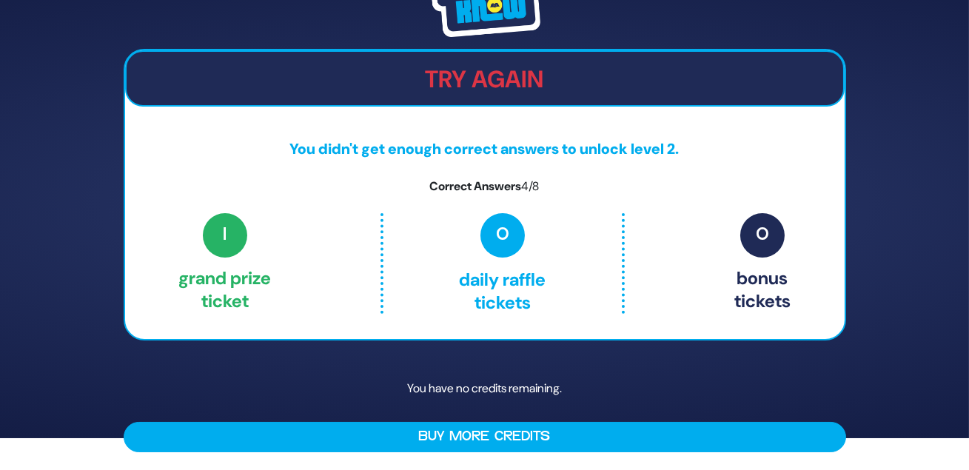
scroll to position [61, 0]
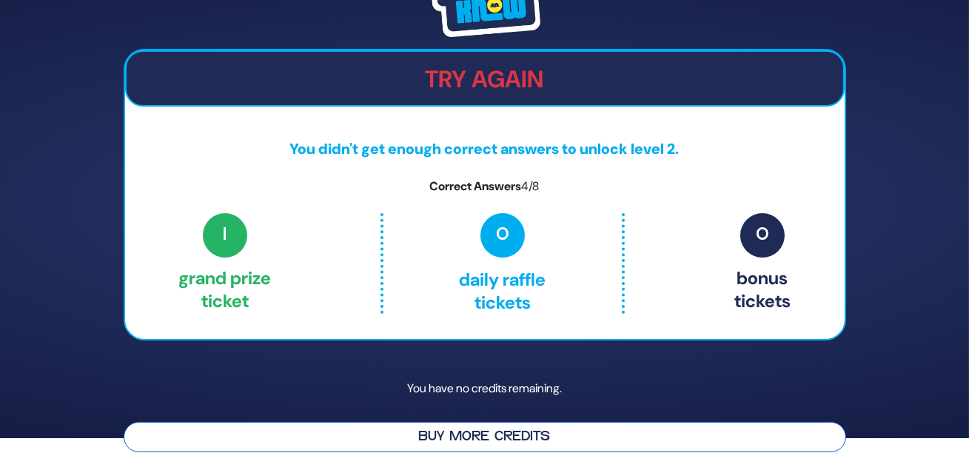
click at [562, 422] on button "Buy More Credits" at bounding box center [485, 437] width 722 height 30
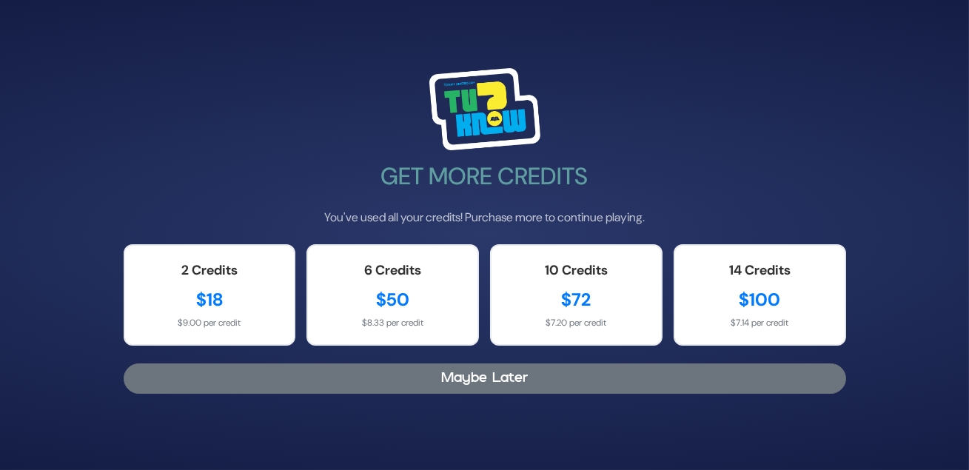
click at [472, 391] on button "Maybe Later" at bounding box center [485, 378] width 722 height 30
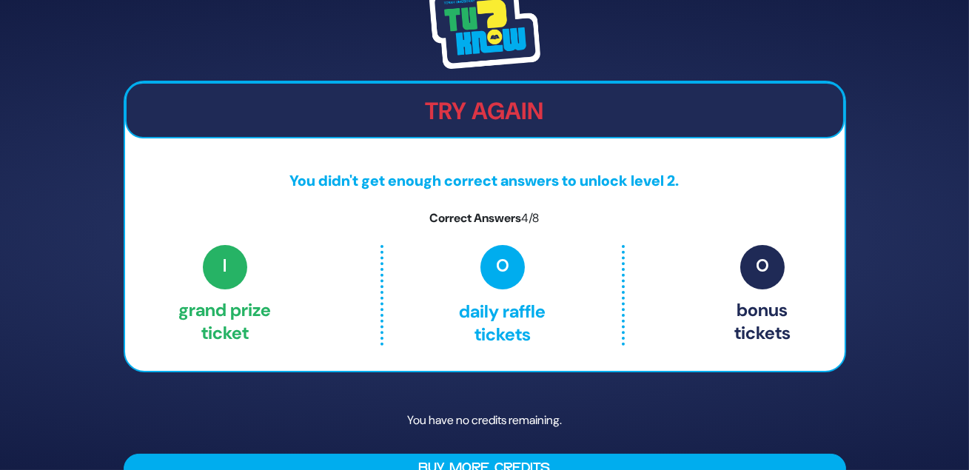
click at [665, 226] on p "Correct Answers 4/8" at bounding box center [484, 218] width 719 height 18
click at [907, 180] on div "Try Again You didn't get enough correct answers to unlock level 2. Correct Answ…" at bounding box center [484, 235] width 969 height 470
